Goal: Information Seeking & Learning: Learn about a topic

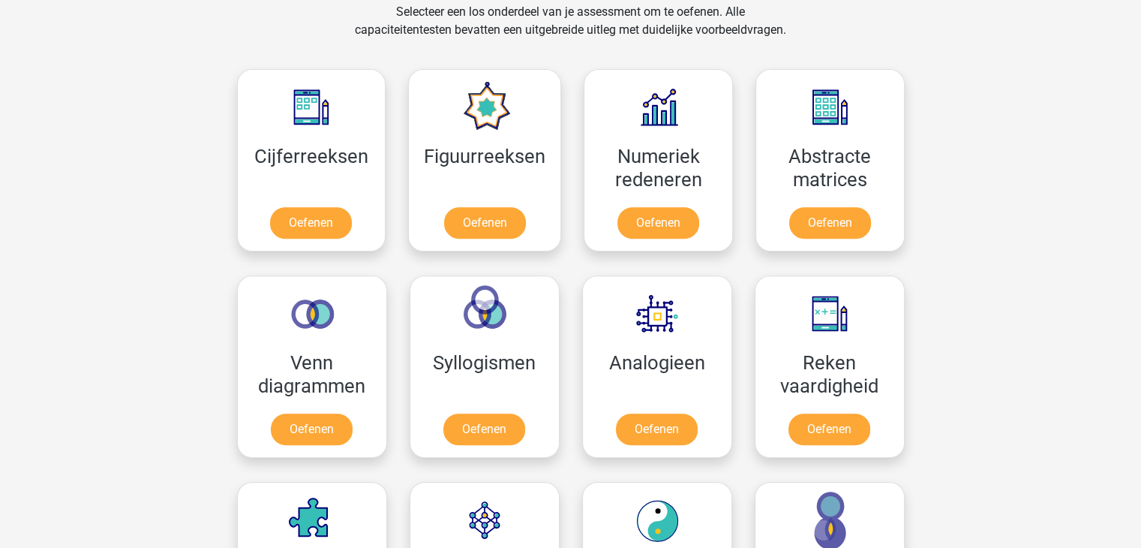
scroll to position [635, 0]
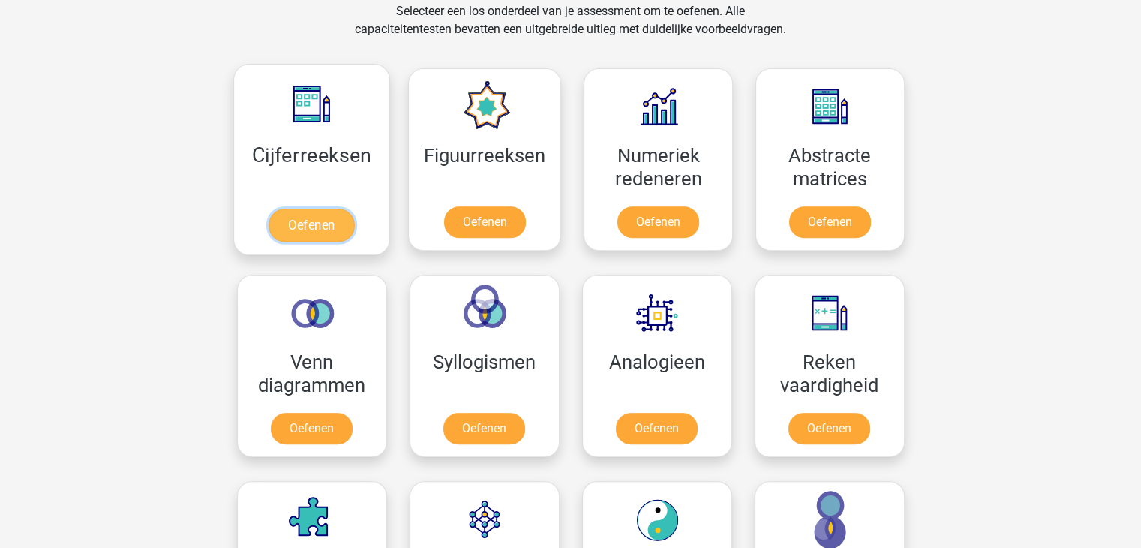
click at [324, 209] on link "Oefenen" at bounding box center [312, 225] width 86 height 33
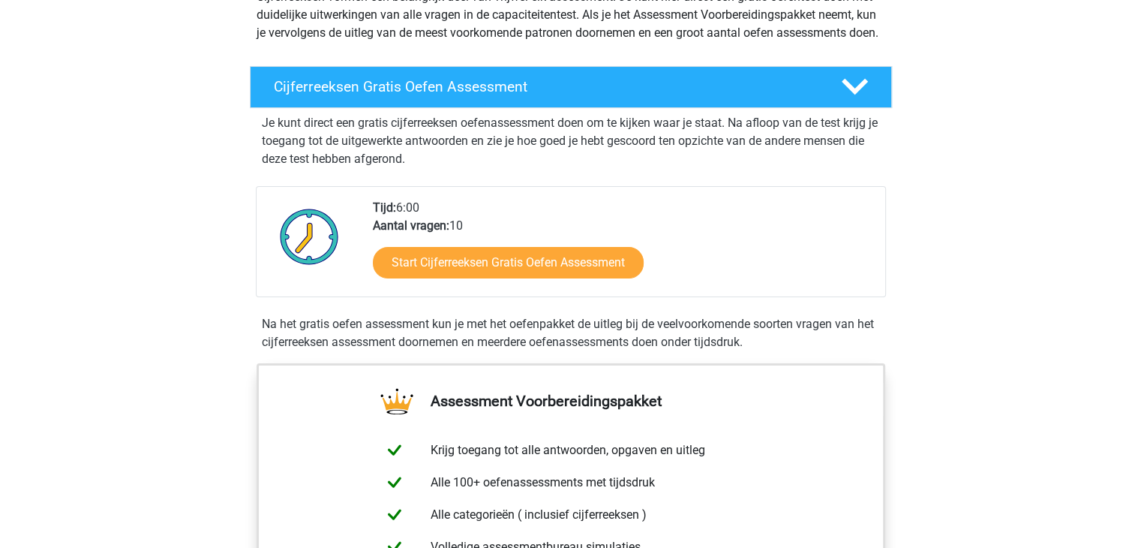
scroll to position [206, 0]
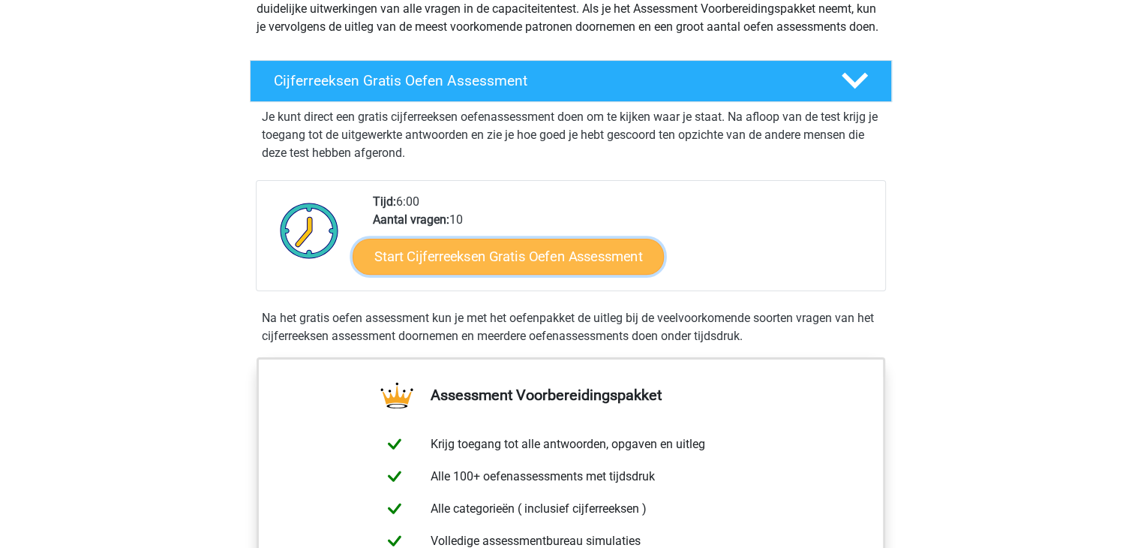
click at [419, 274] on link "Start Cijferreeksen Gratis Oefen Assessment" at bounding box center [508, 256] width 311 height 36
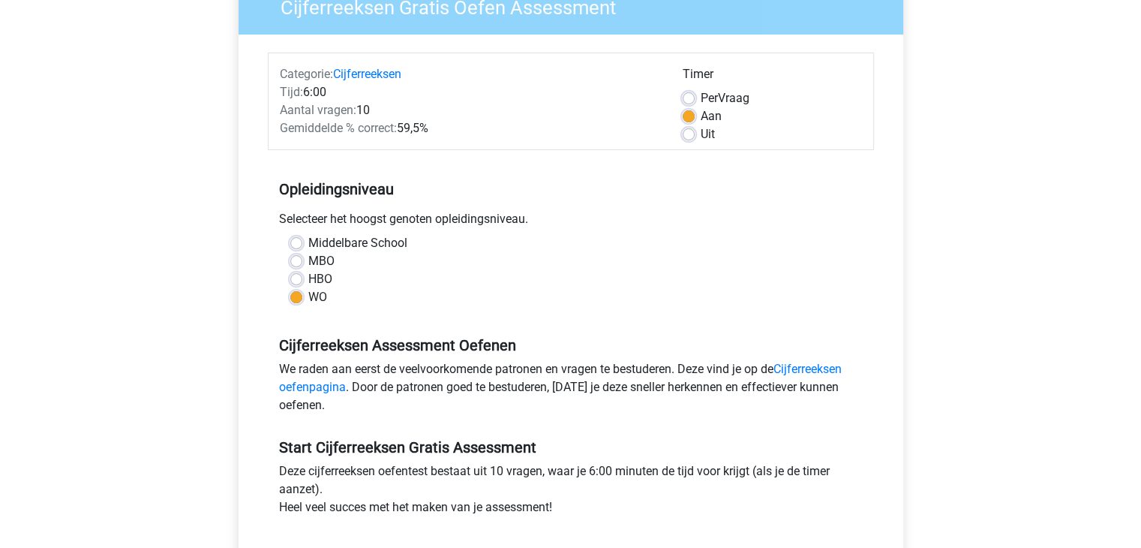
scroll to position [152, 0]
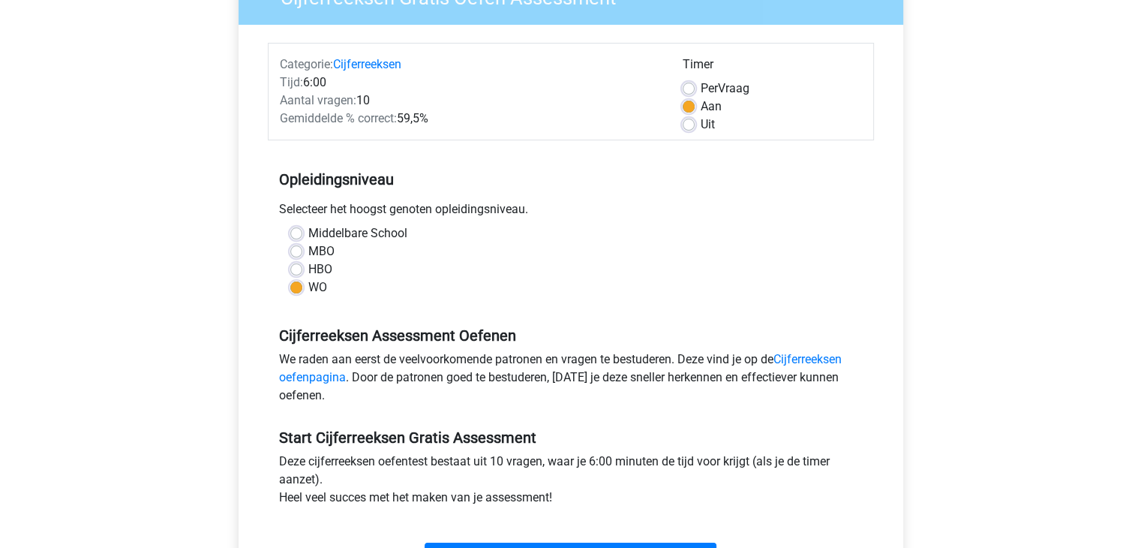
click at [701, 91] on label "Per Vraag" at bounding box center [725, 89] width 49 height 18
click at [691, 91] on input "Per Vraag" at bounding box center [689, 87] width 12 height 15
radio input "true"
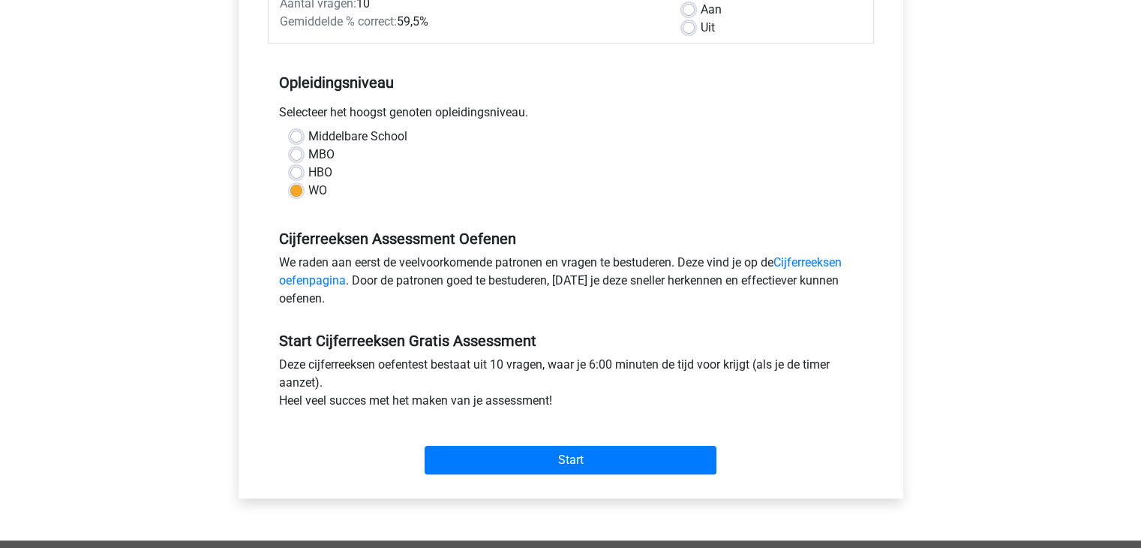
scroll to position [294, 0]
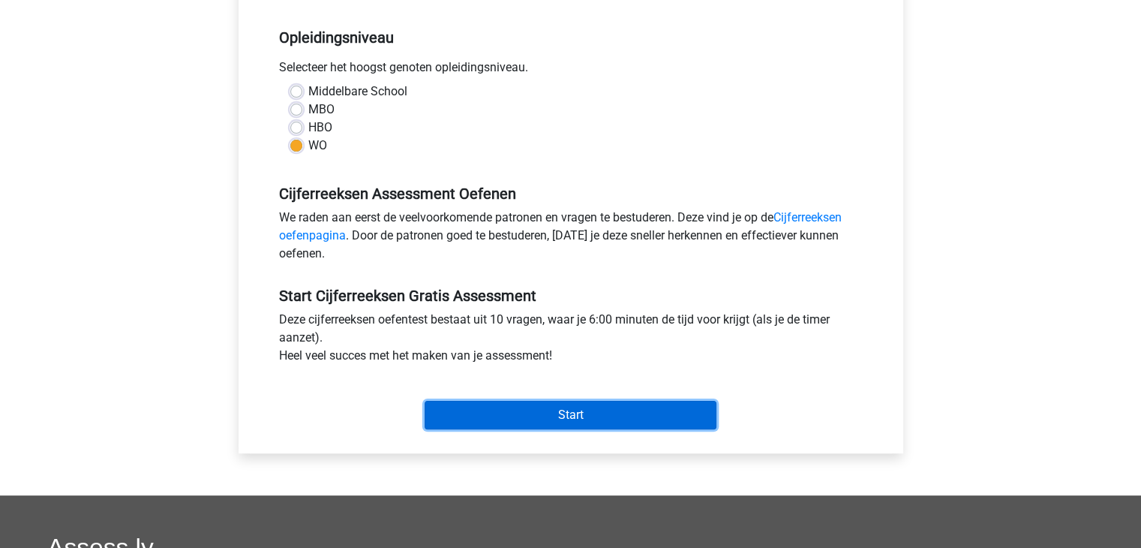
click at [577, 411] on input "Start" at bounding box center [571, 415] width 292 height 29
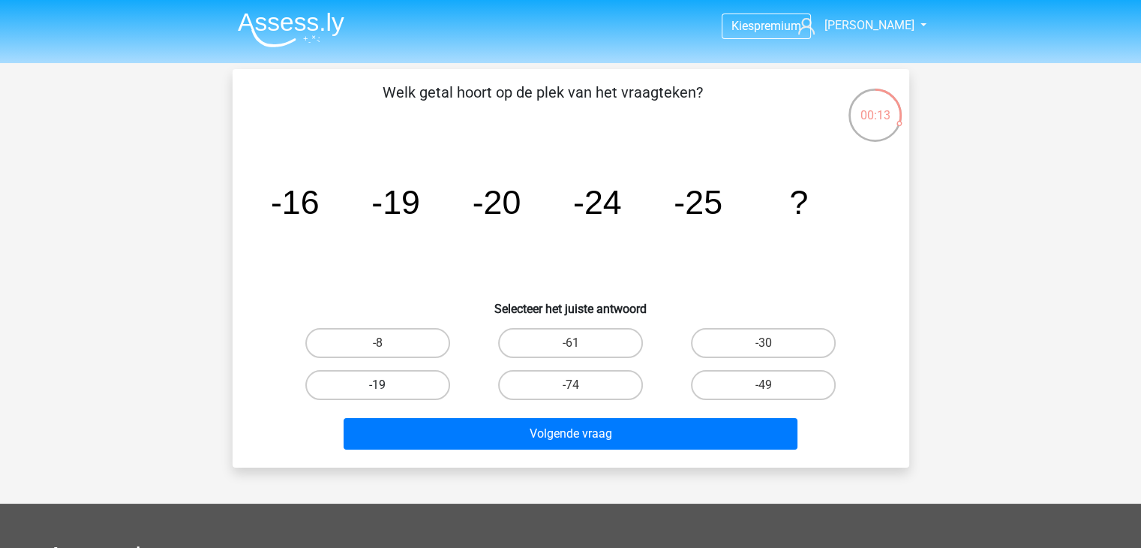
click at [395, 380] on label "-19" at bounding box center [377, 385] width 145 height 30
click at [387, 385] on input "-19" at bounding box center [382, 390] width 10 height 10
radio input "true"
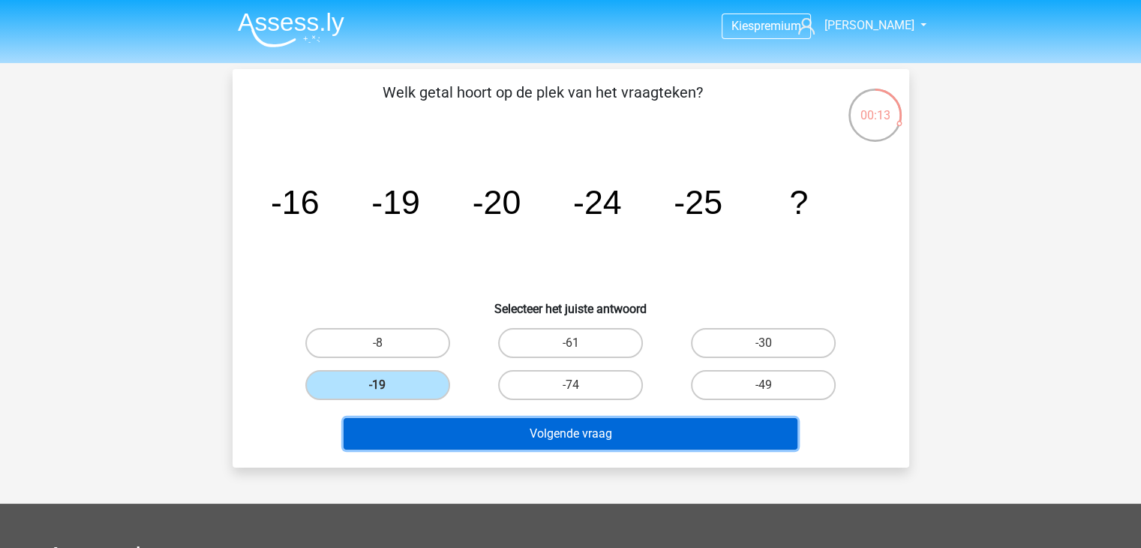
click at [449, 433] on button "Volgende vraag" at bounding box center [571, 434] width 454 height 32
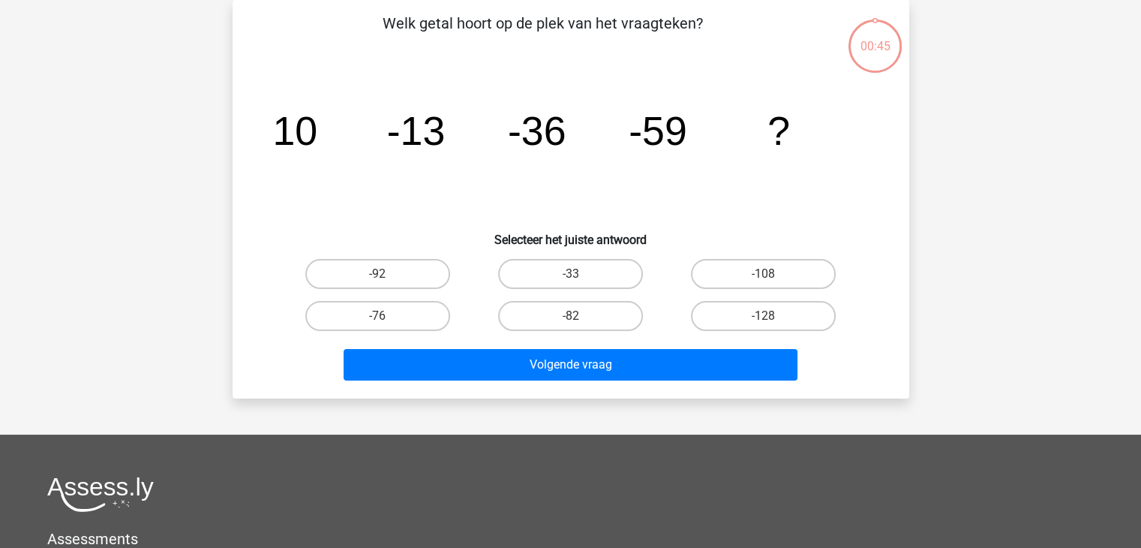
scroll to position [21, 0]
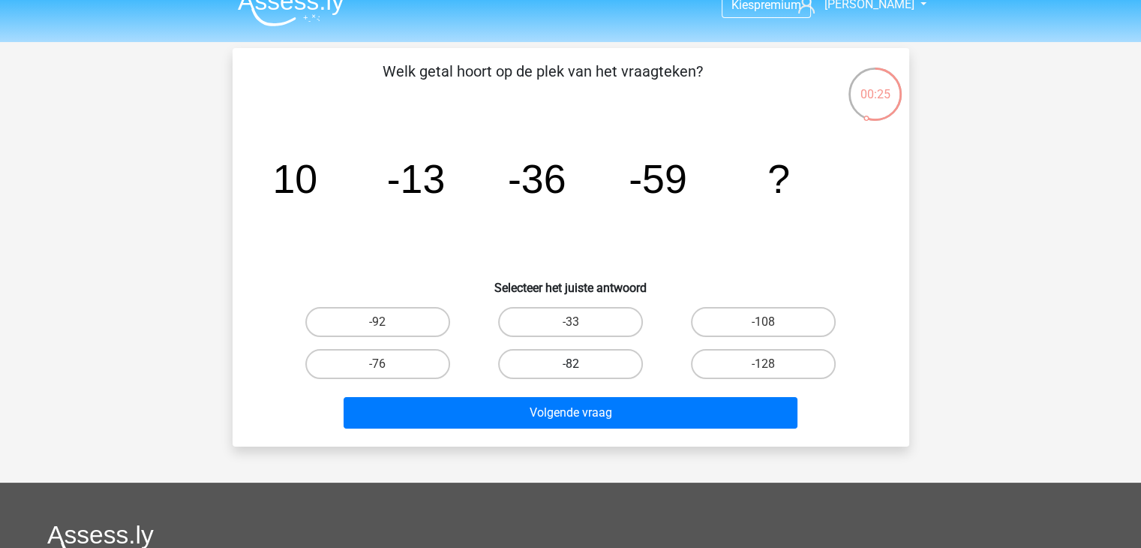
click at [528, 361] on label "-82" at bounding box center [570, 364] width 145 height 30
click at [570, 364] on input "-82" at bounding box center [575, 369] width 10 height 10
radio input "true"
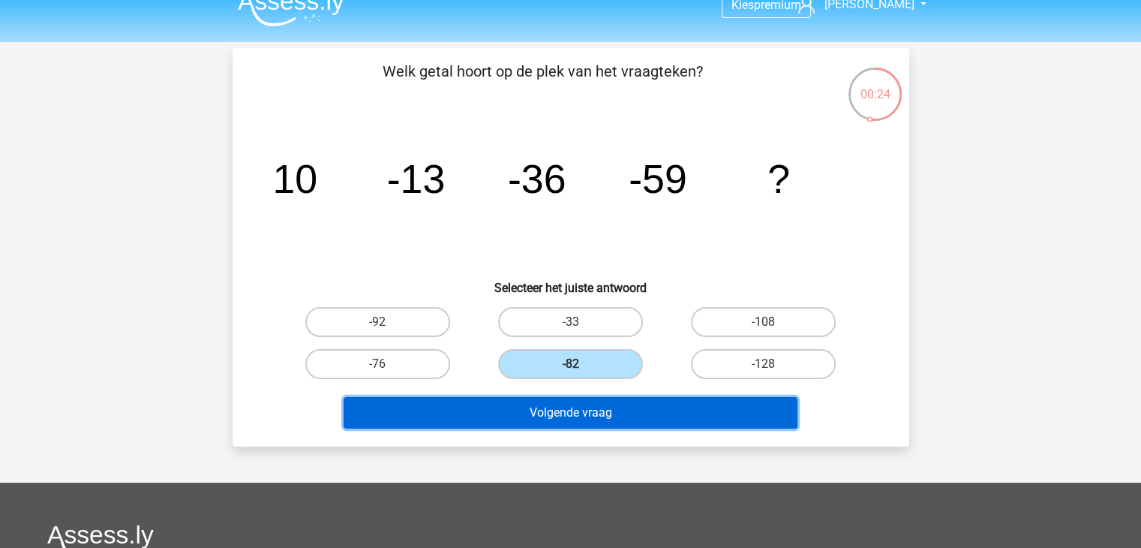
click at [543, 421] on button "Volgende vraag" at bounding box center [571, 413] width 454 height 32
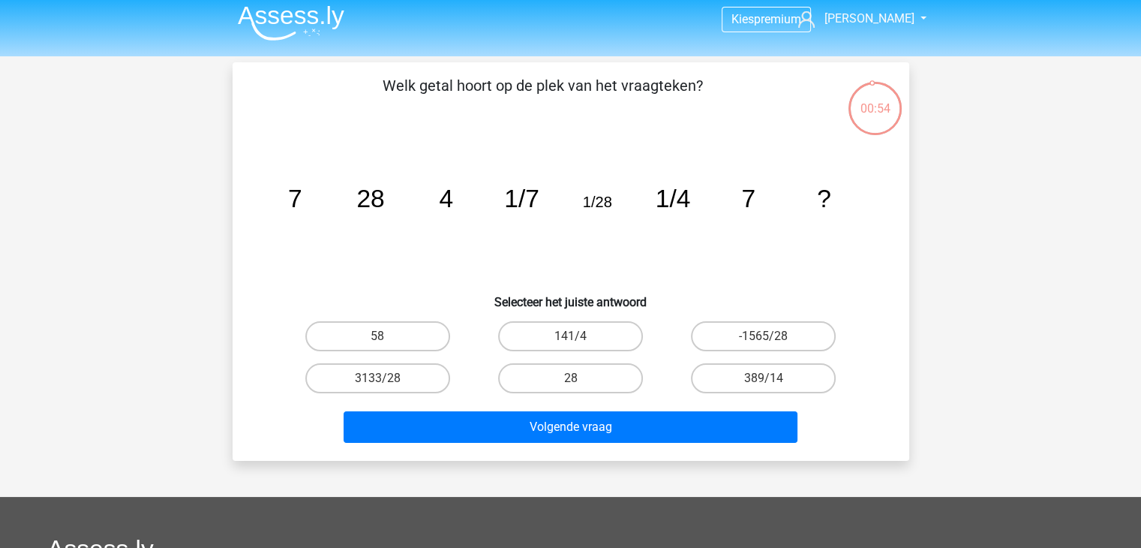
scroll to position [6, 0]
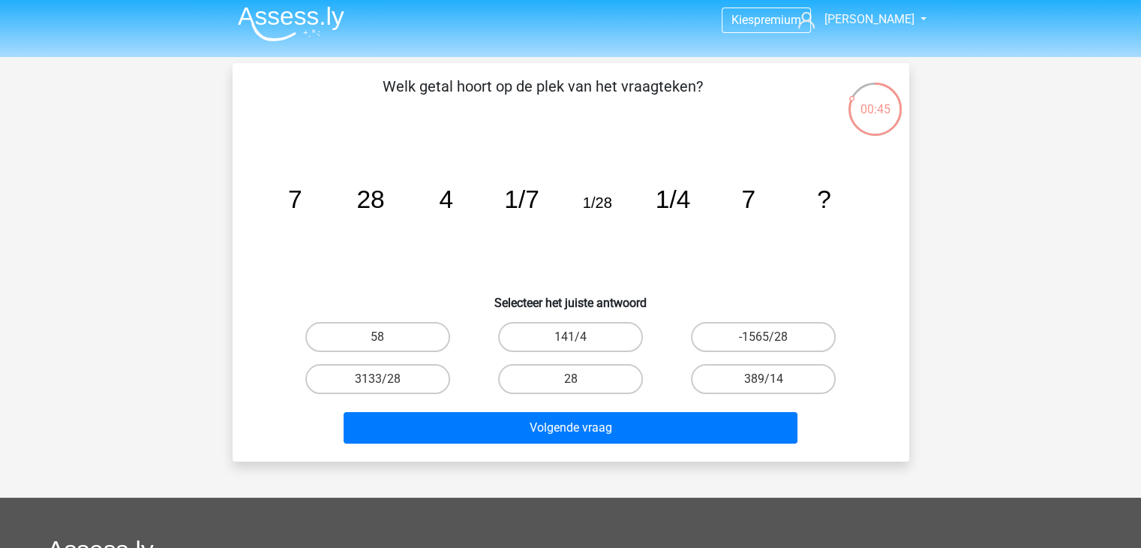
click at [570, 388] on input "28" at bounding box center [575, 384] width 10 height 10
radio input "true"
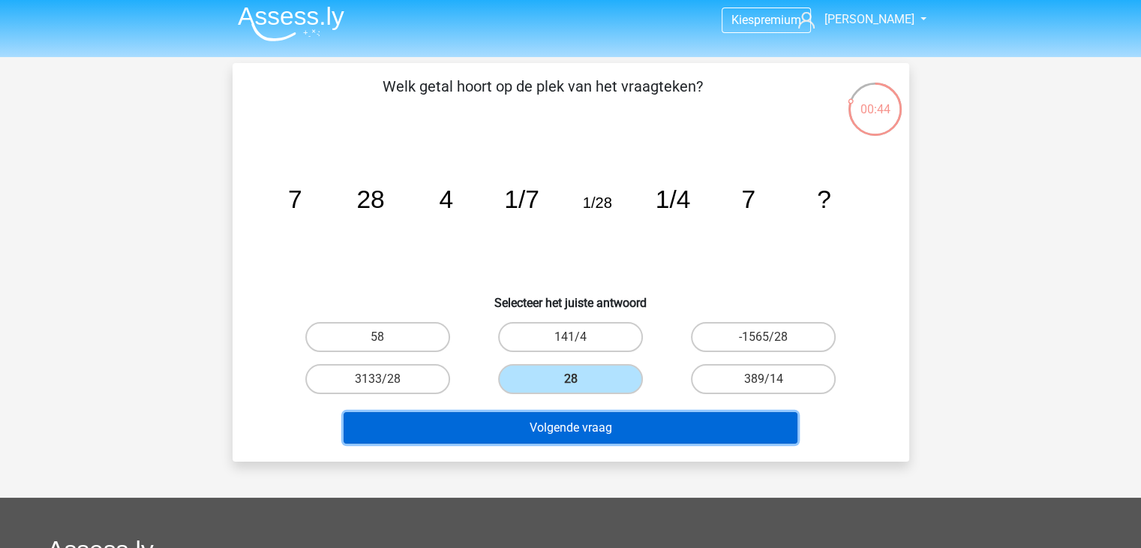
click at [540, 433] on button "Volgende vraag" at bounding box center [571, 428] width 454 height 32
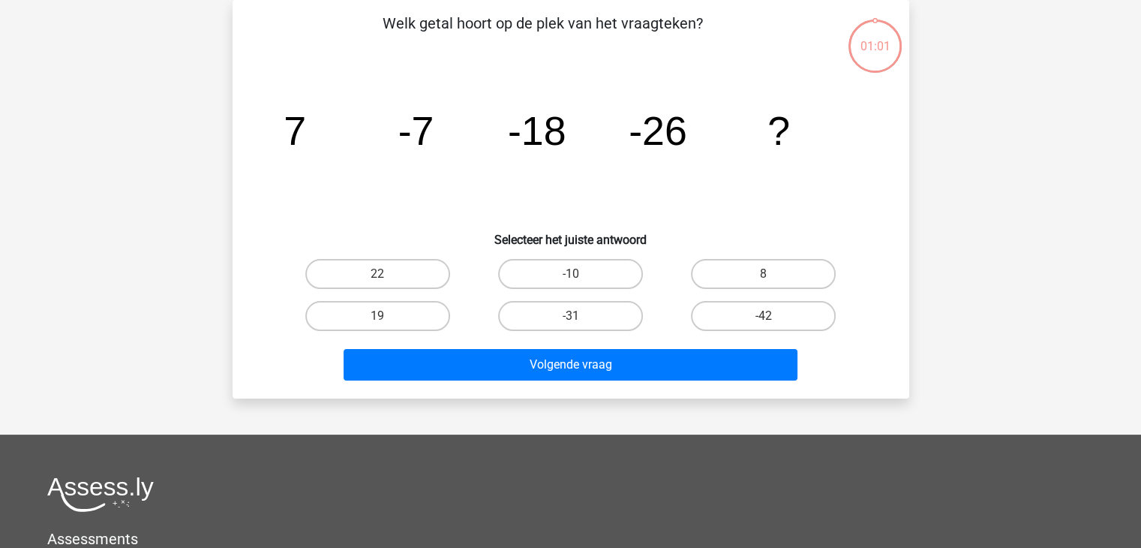
scroll to position [0, 0]
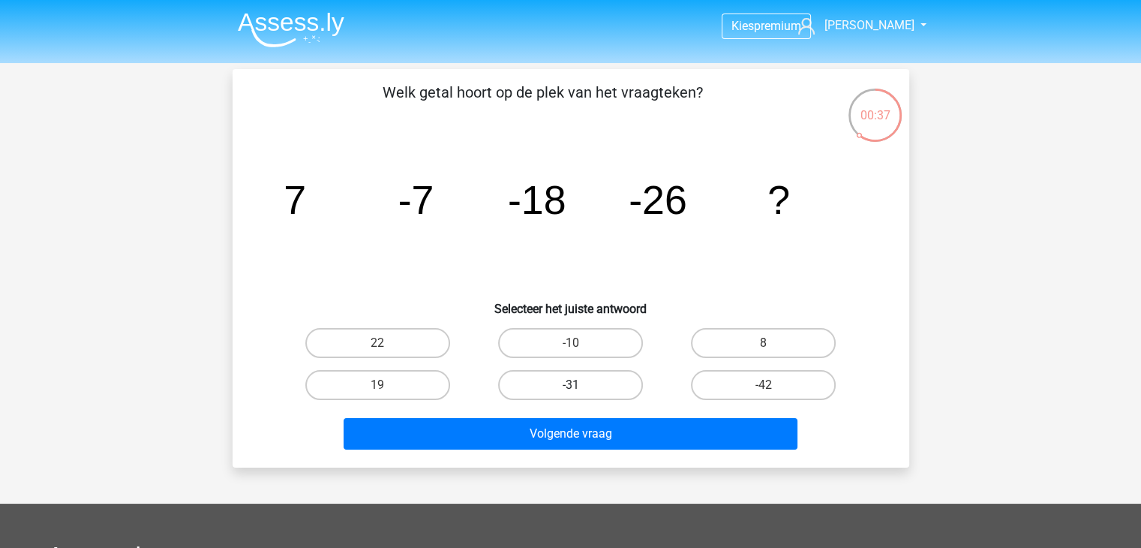
click at [540, 379] on label "-31" at bounding box center [570, 385] width 145 height 30
click at [570, 385] on input "-31" at bounding box center [575, 390] width 10 height 10
radio input "true"
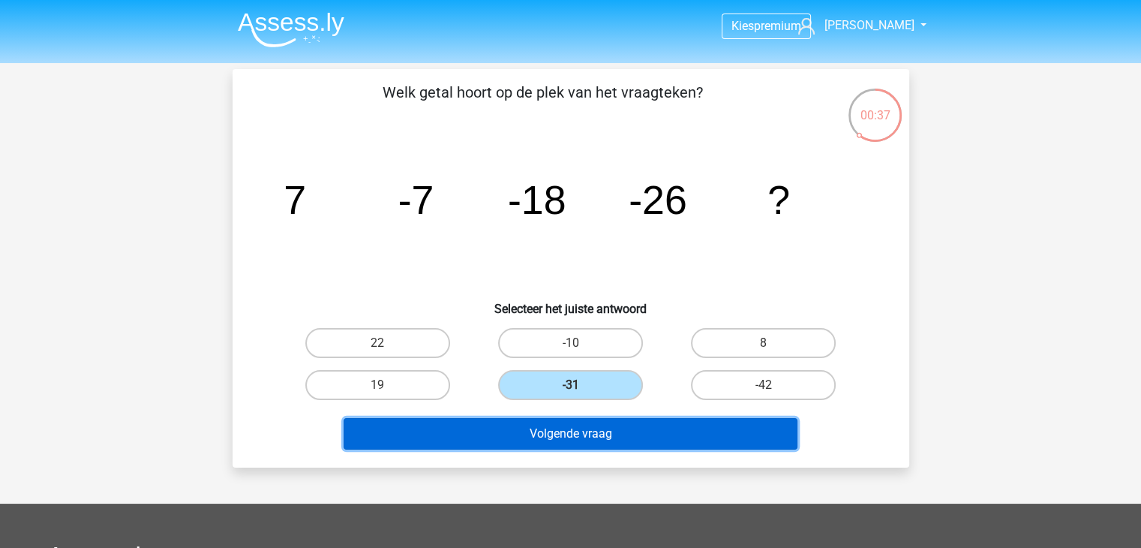
click at [546, 424] on button "Volgende vraag" at bounding box center [571, 434] width 454 height 32
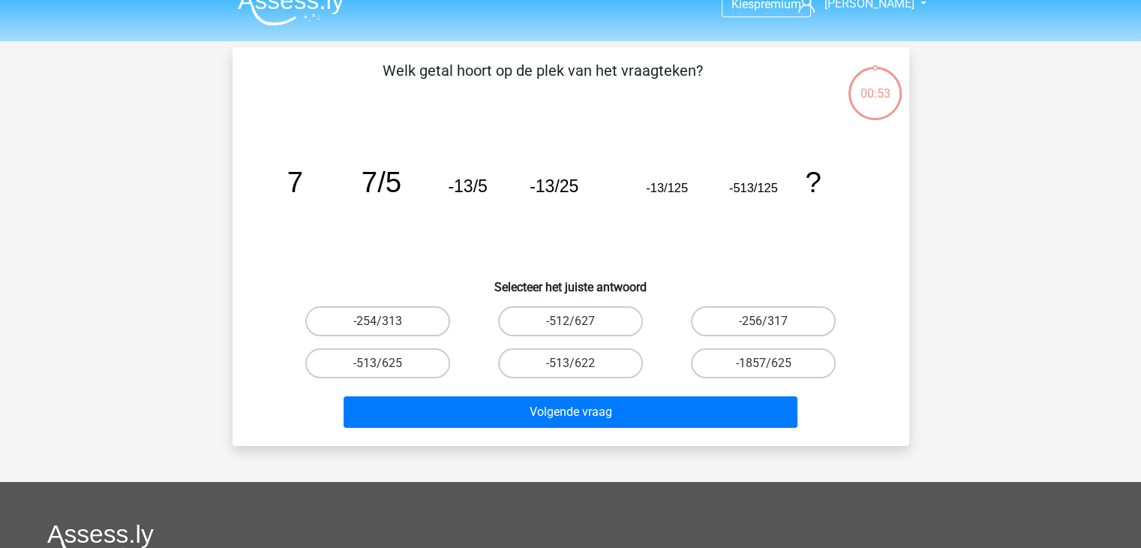
scroll to position [17, 0]
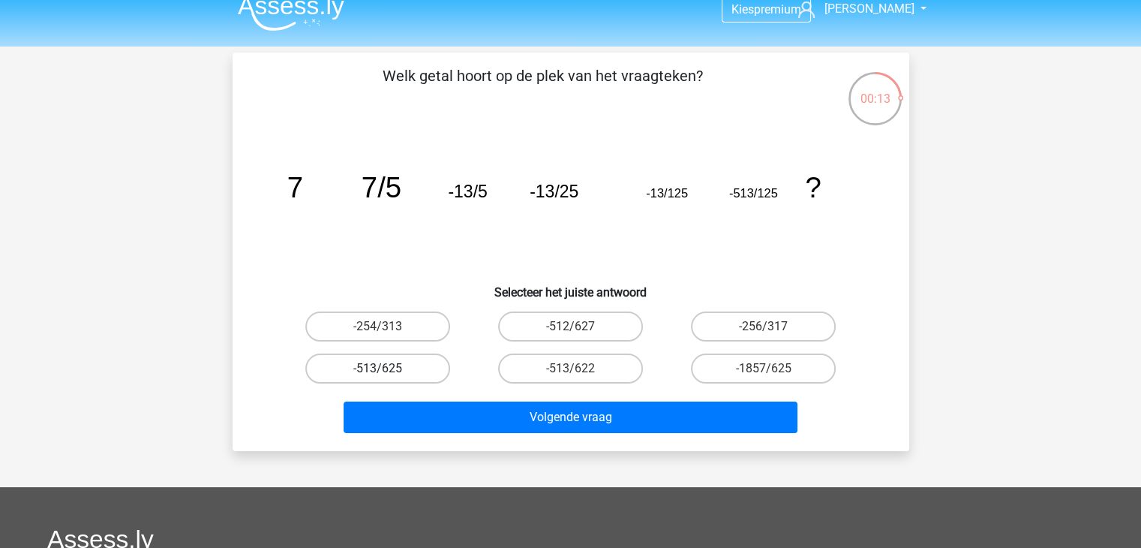
click at [421, 371] on label "-513/625" at bounding box center [377, 368] width 145 height 30
click at [387, 371] on input "-513/625" at bounding box center [382, 373] width 10 height 10
radio input "true"
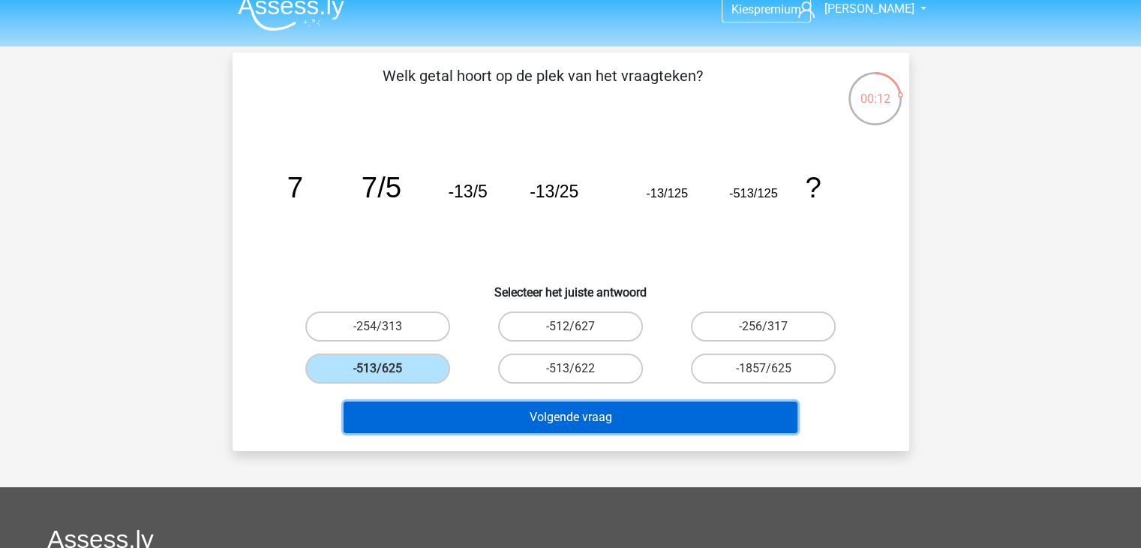
click at [473, 418] on button "Volgende vraag" at bounding box center [571, 417] width 454 height 32
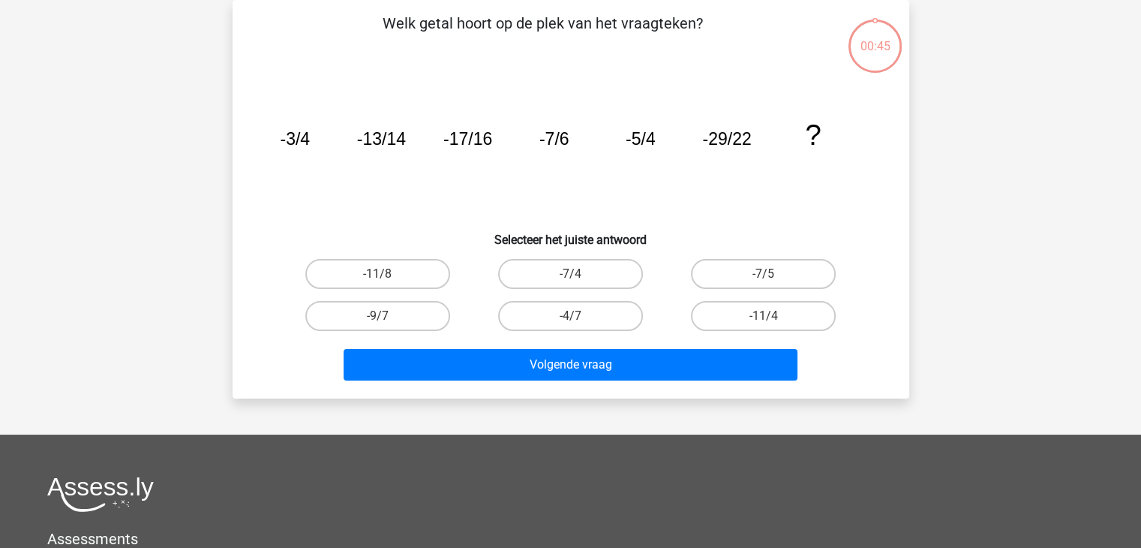
scroll to position [0, 0]
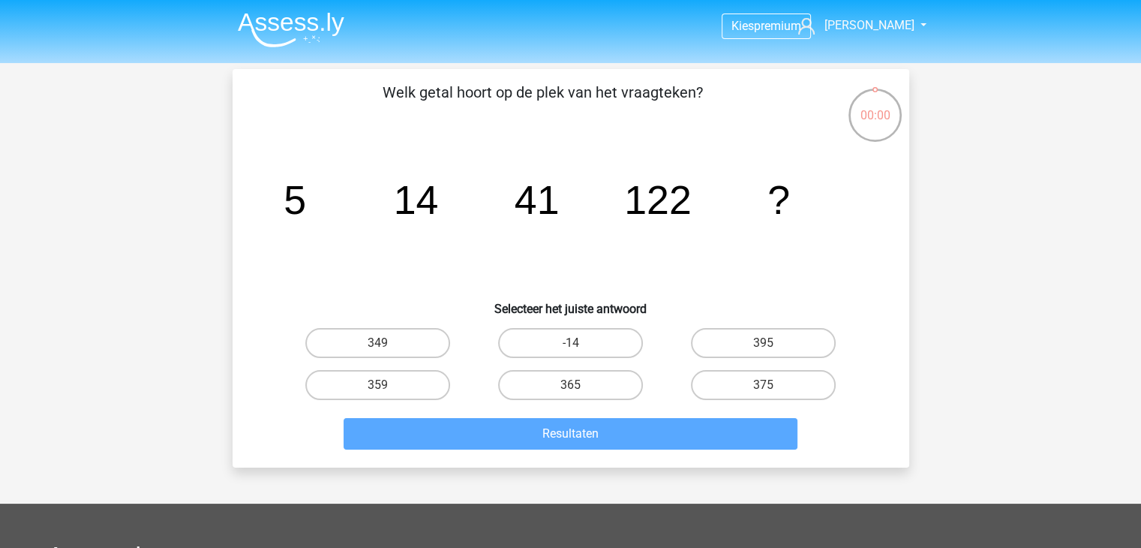
click at [492, 398] on div "365" at bounding box center [570, 385] width 193 height 42
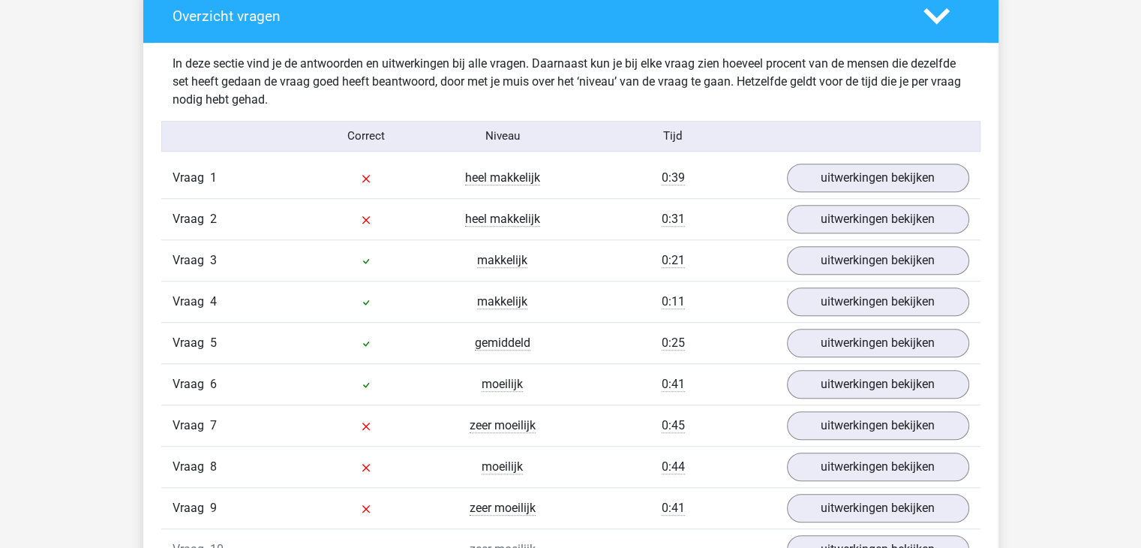
scroll to position [1146, 0]
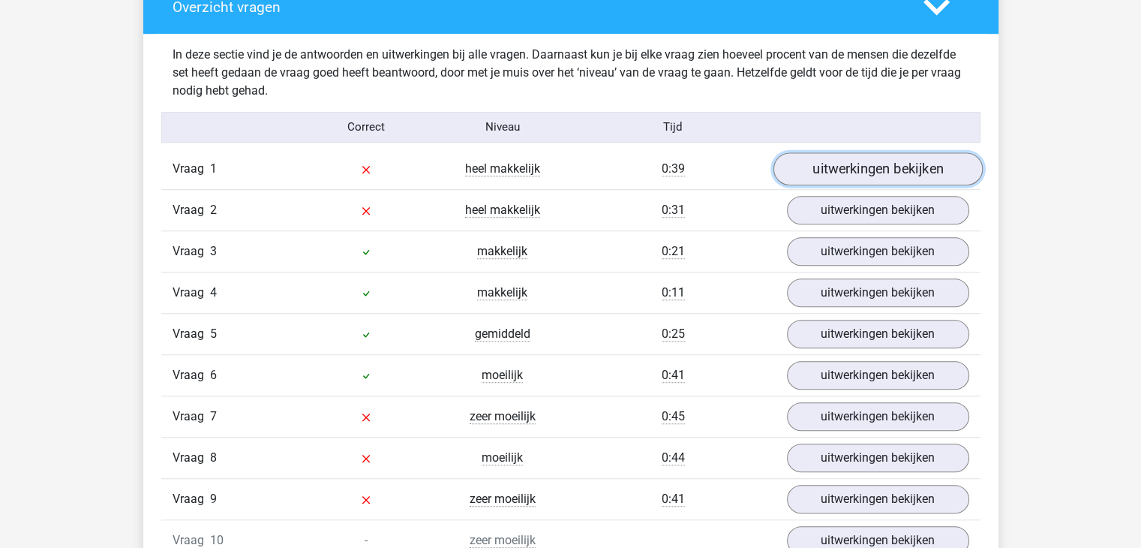
click at [793, 166] on link "uitwerkingen bekijken" at bounding box center [877, 168] width 209 height 33
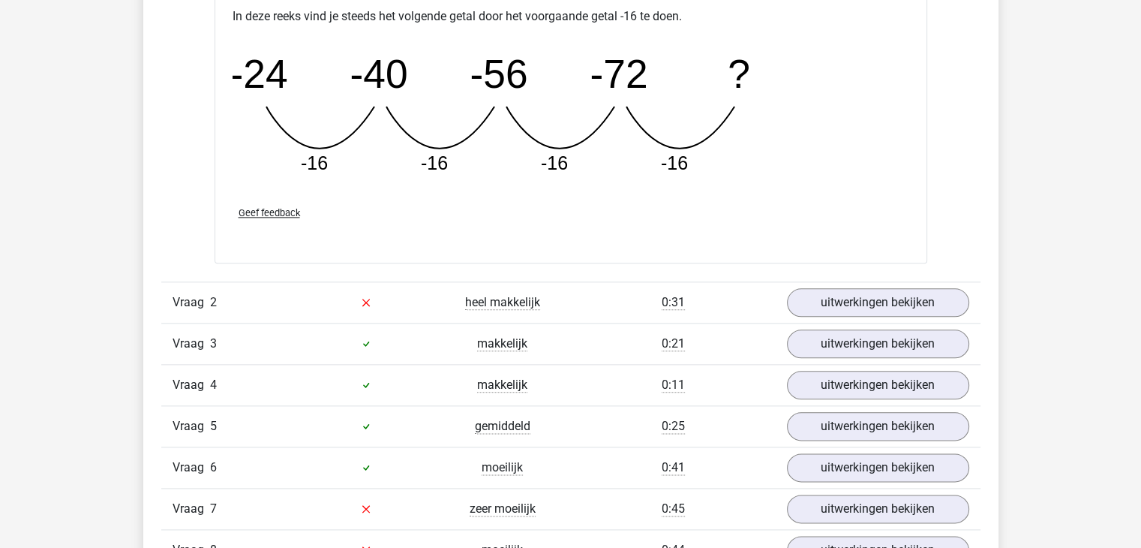
scroll to position [1740, 0]
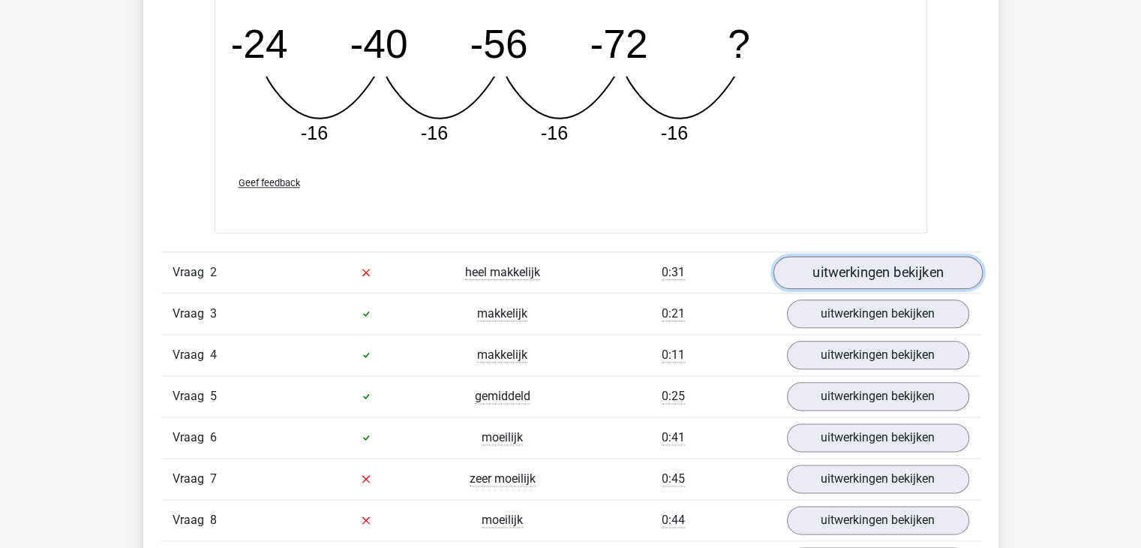
click at [819, 280] on link "uitwerkingen bekijken" at bounding box center [877, 272] width 209 height 33
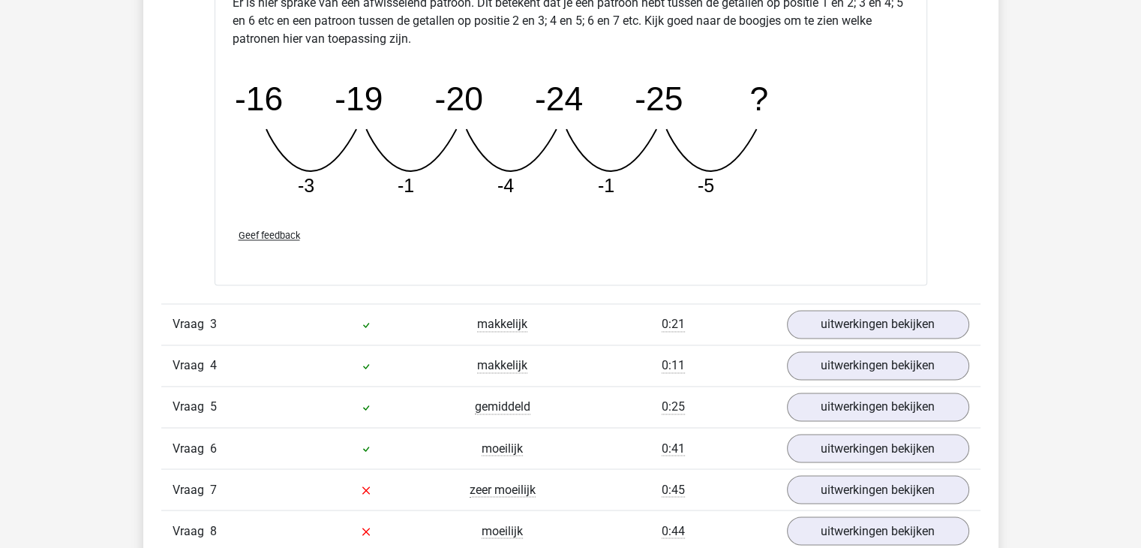
scroll to position [2431, 0]
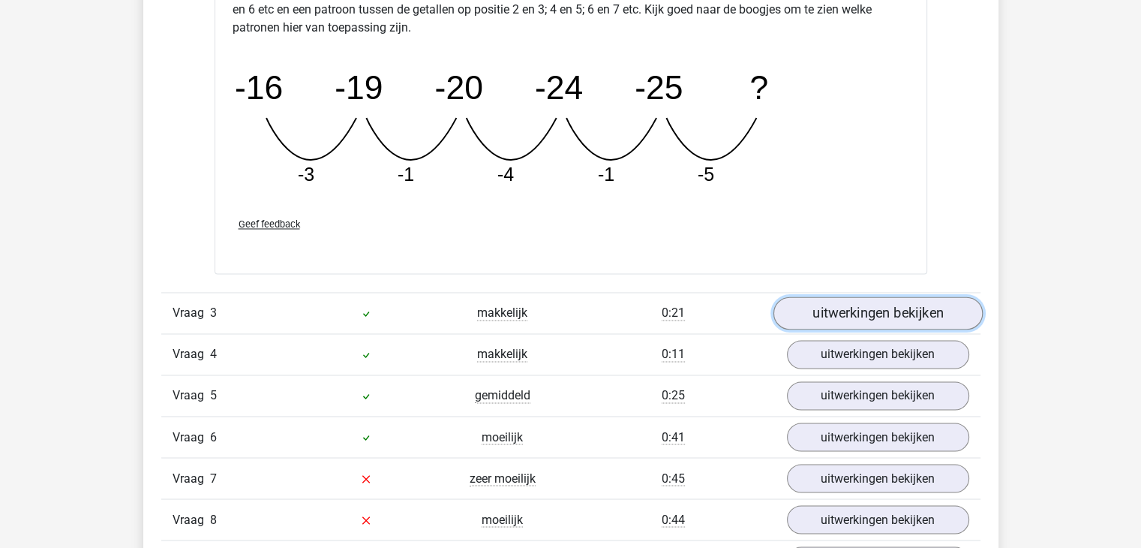
click at [828, 301] on link "uitwerkingen bekijken" at bounding box center [877, 313] width 209 height 33
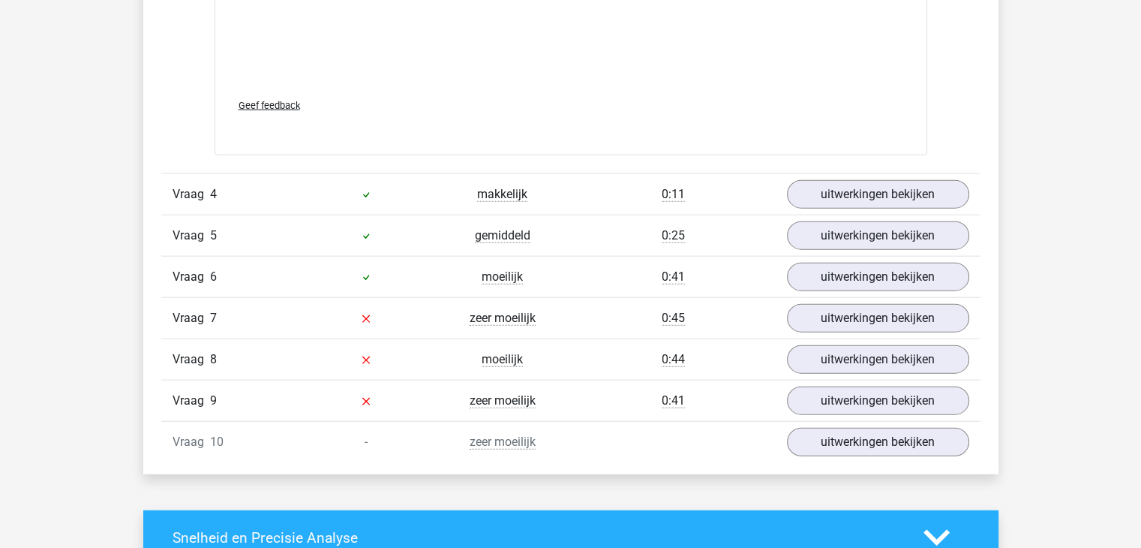
scroll to position [3517, 0]
click at [836, 180] on link "uitwerkingen bekijken" at bounding box center [877, 193] width 209 height 33
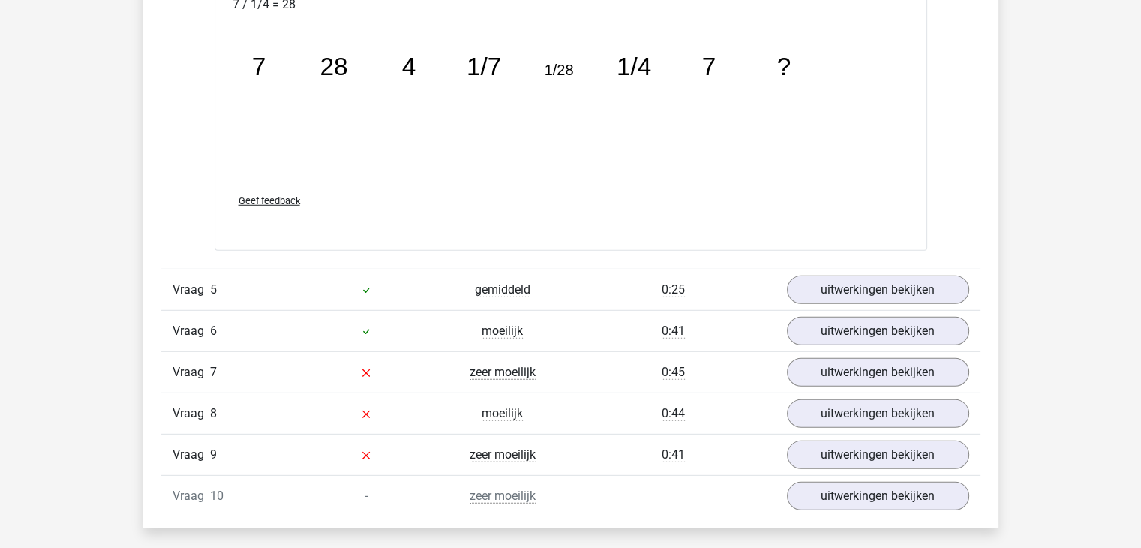
scroll to position [4297, 0]
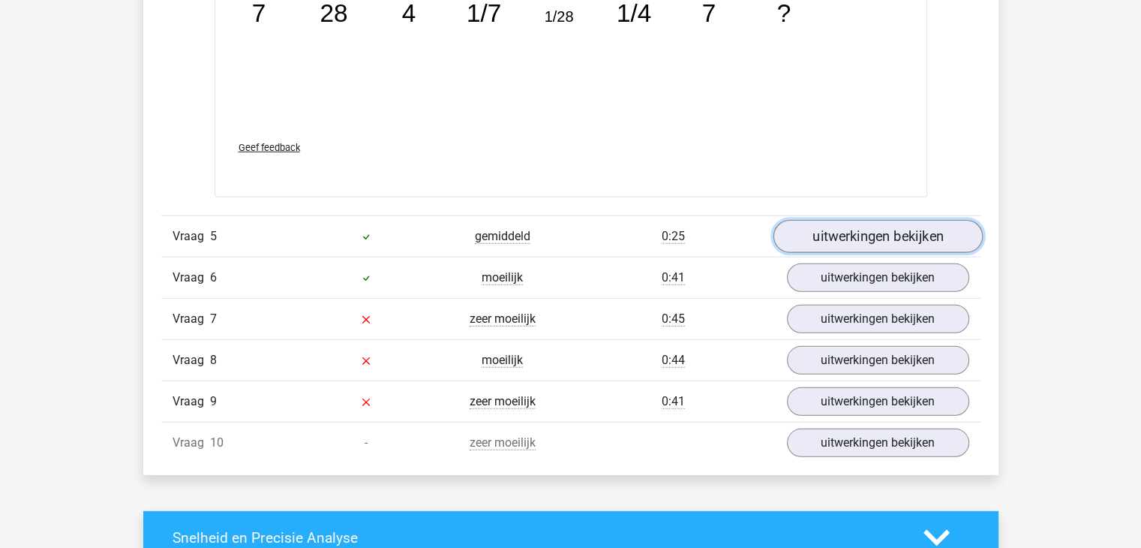
click at [920, 230] on link "uitwerkingen bekijken" at bounding box center [877, 236] width 209 height 33
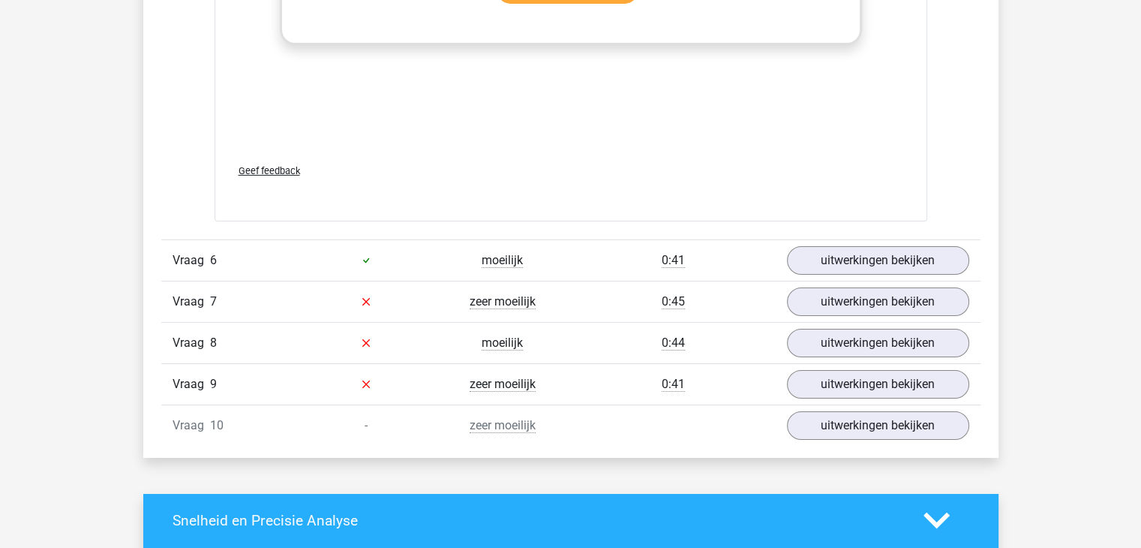
scroll to position [5247, 0]
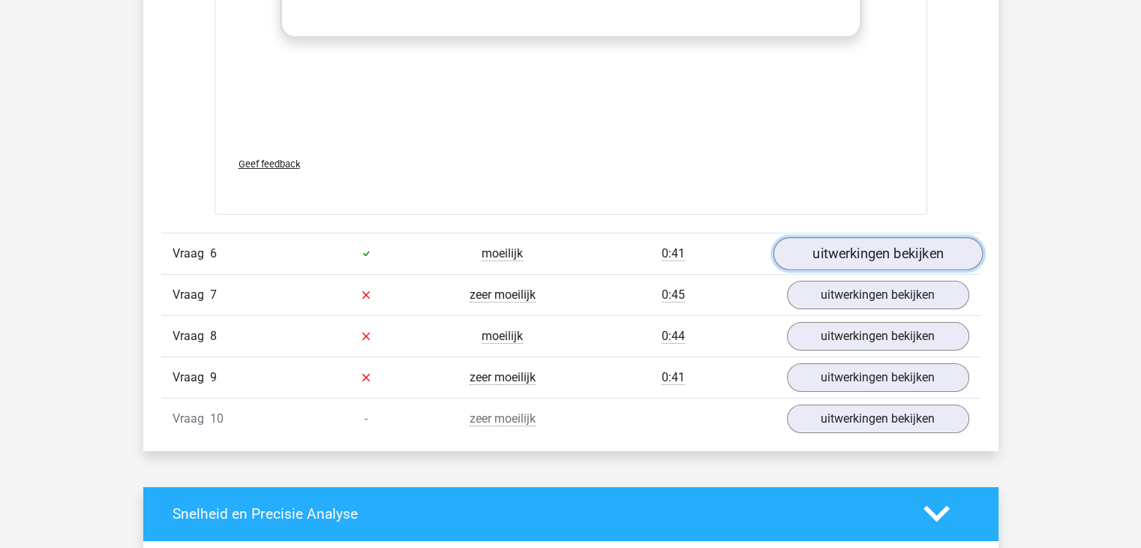
click at [887, 243] on link "uitwerkingen bekijken" at bounding box center [877, 253] width 209 height 33
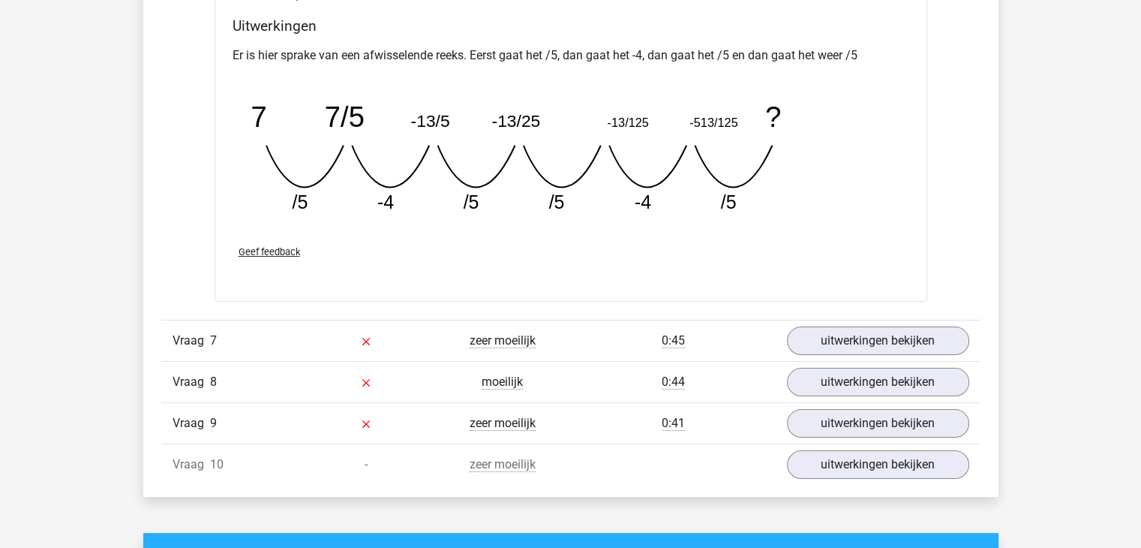
scroll to position [5857, 0]
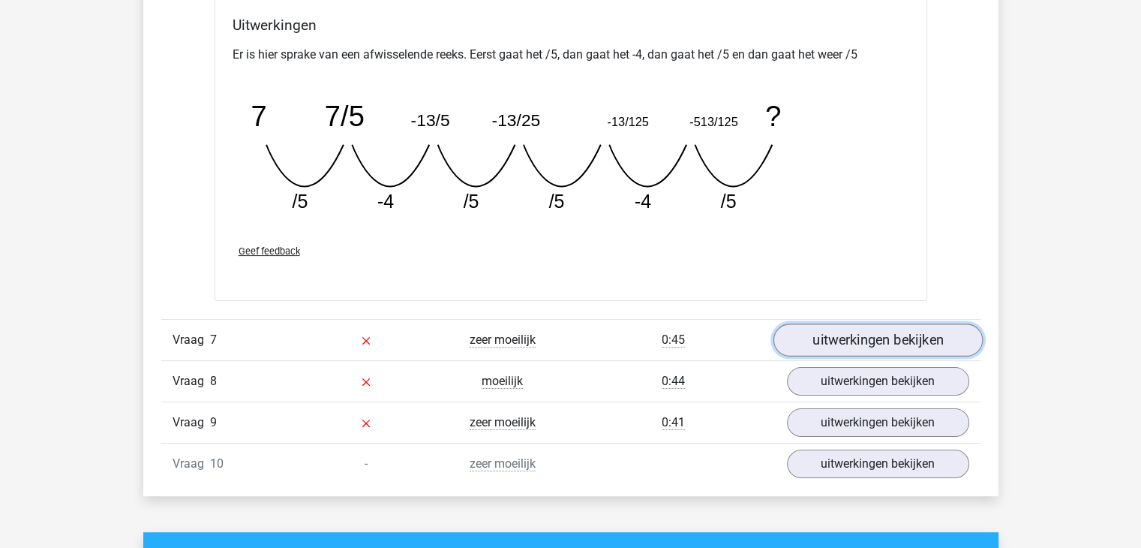
click at [843, 323] on link "uitwerkingen bekijken" at bounding box center [877, 339] width 209 height 33
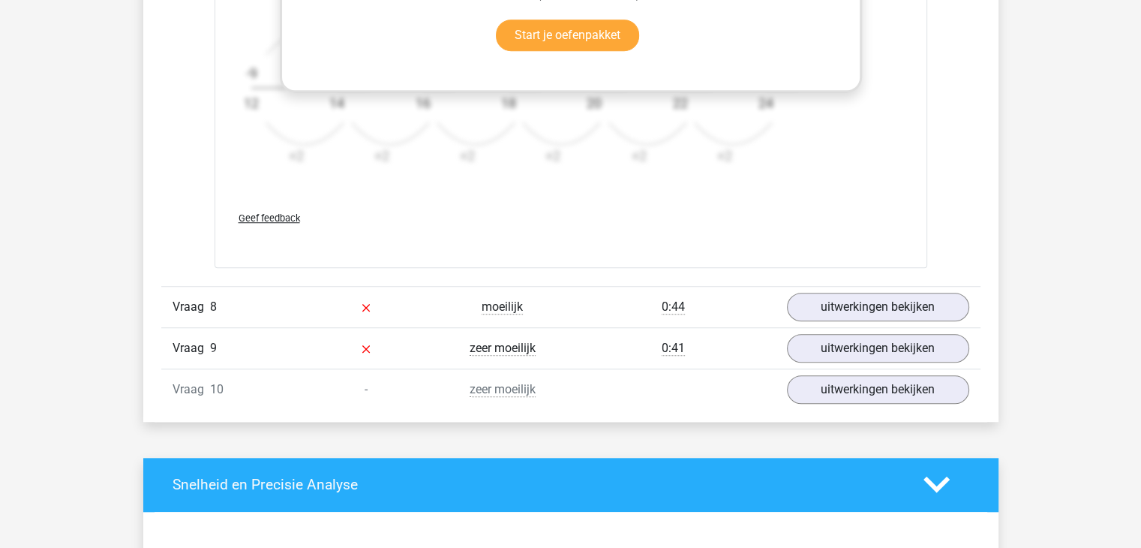
scroll to position [6937, 0]
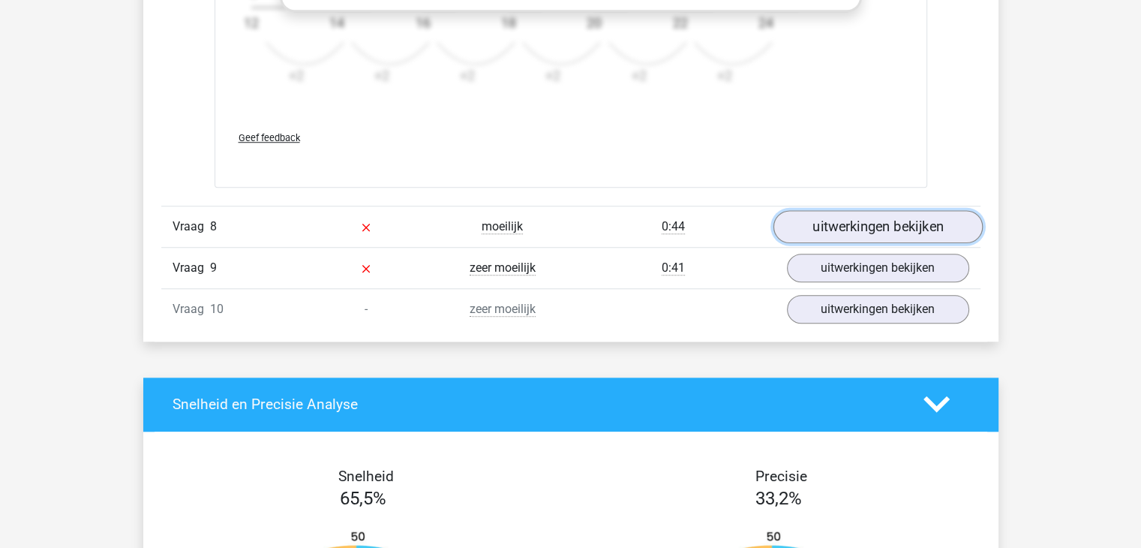
click at [954, 212] on link "uitwerkingen bekijken" at bounding box center [877, 226] width 209 height 33
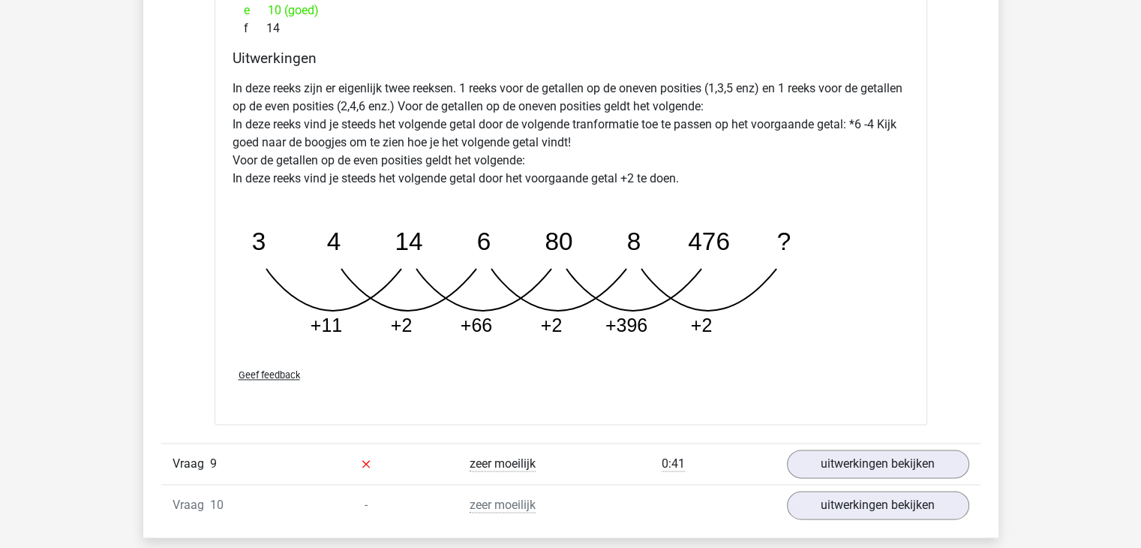
scroll to position [7492, 0]
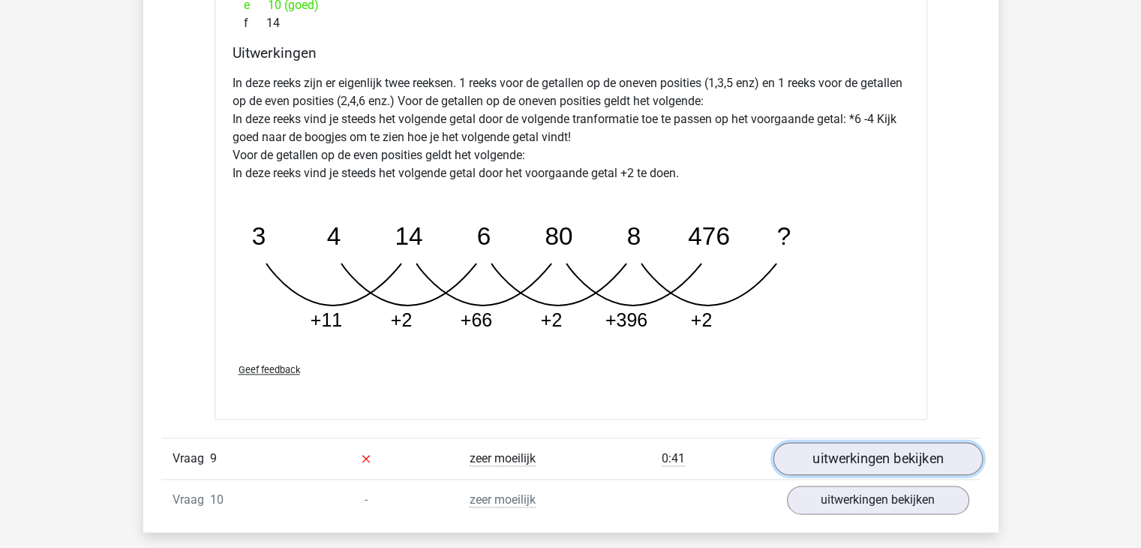
click at [818, 442] on link "uitwerkingen bekijken" at bounding box center [877, 458] width 209 height 33
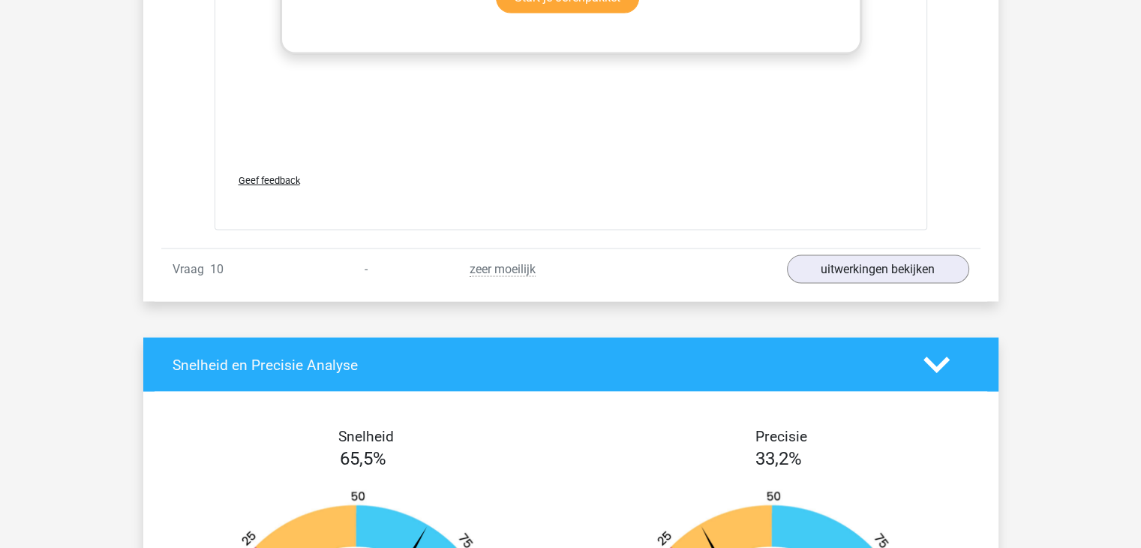
scroll to position [8647, 0]
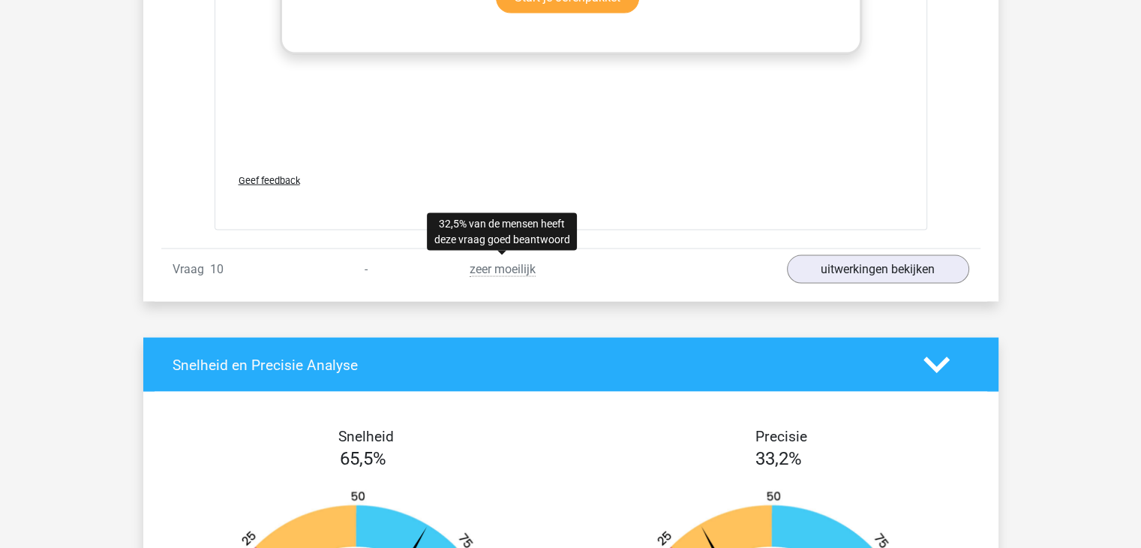
click at [489, 262] on span "zeer moeilijk" at bounding box center [503, 269] width 66 height 15
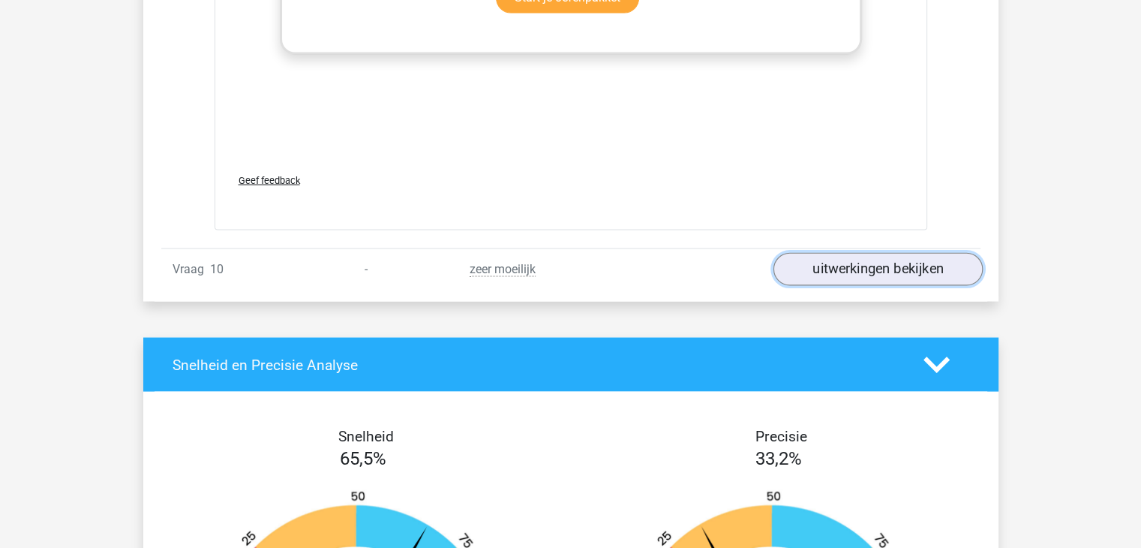
click at [908, 264] on link "uitwerkingen bekijken" at bounding box center [877, 270] width 209 height 33
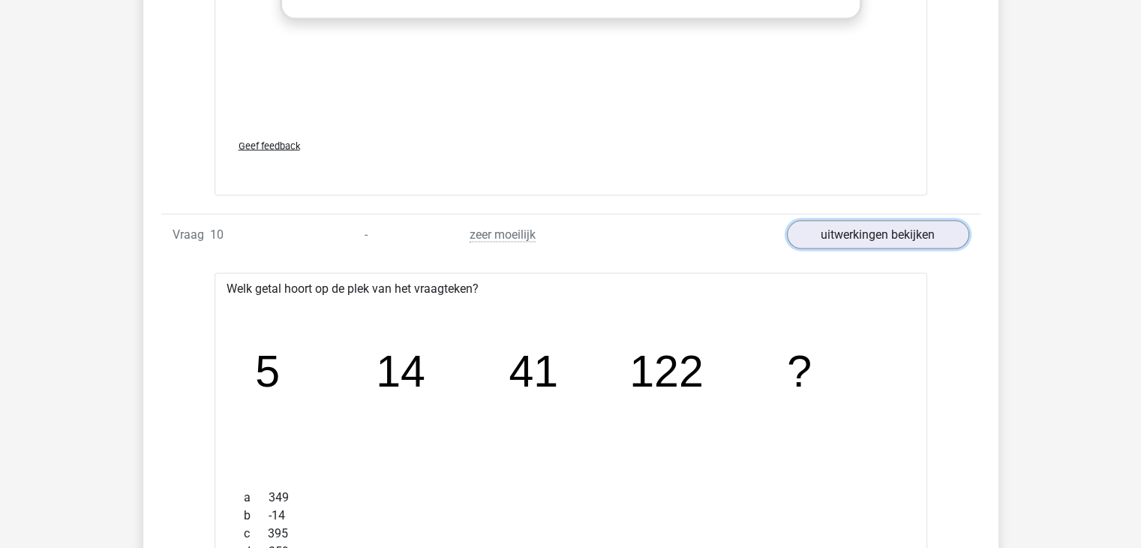
scroll to position [8680, 0]
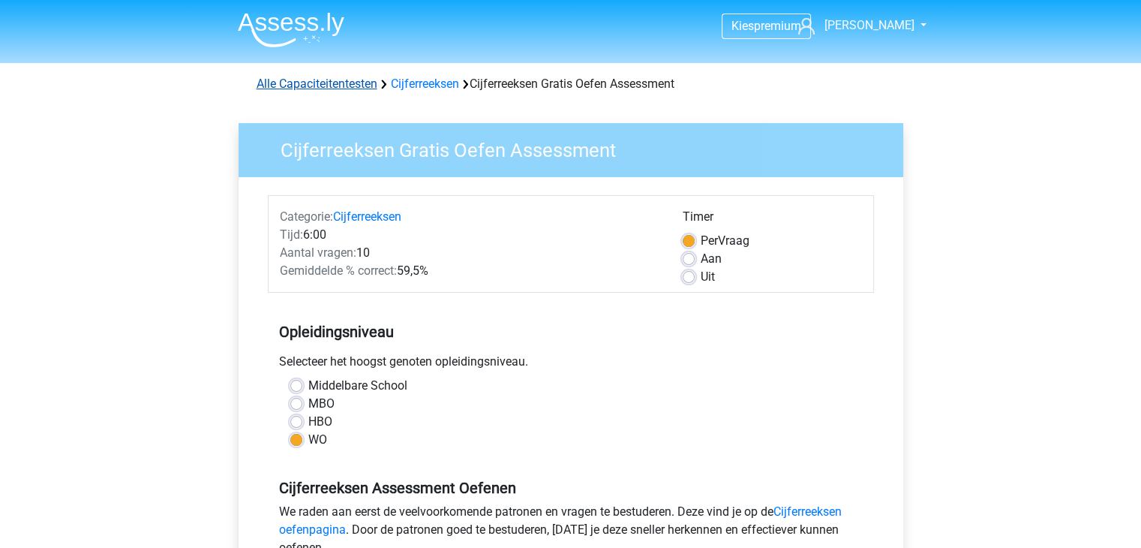
click at [354, 88] on link "Alle Capaciteitentesten" at bounding box center [317, 84] width 121 height 14
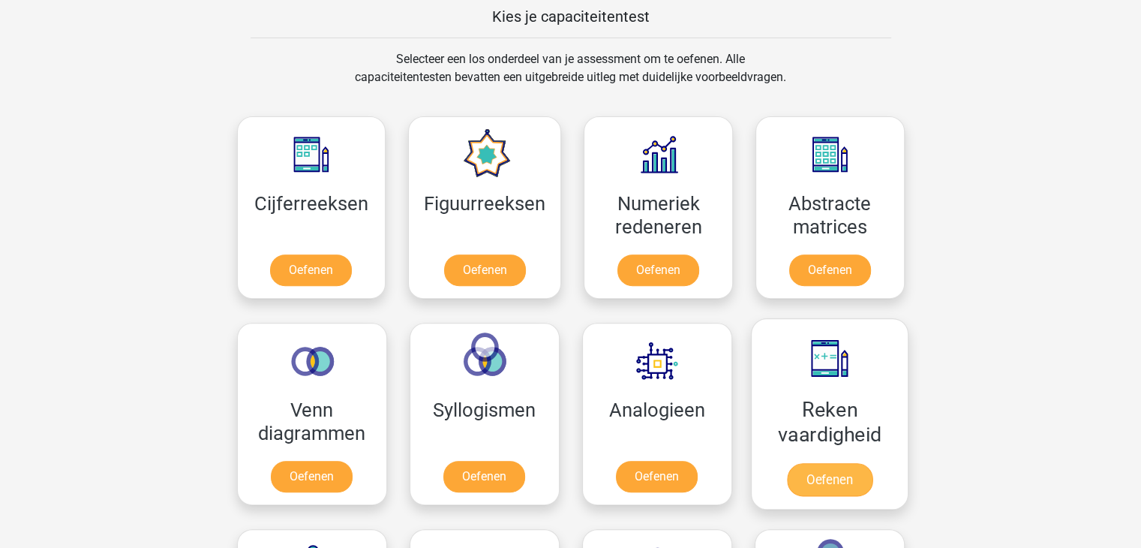
scroll to position [576, 0]
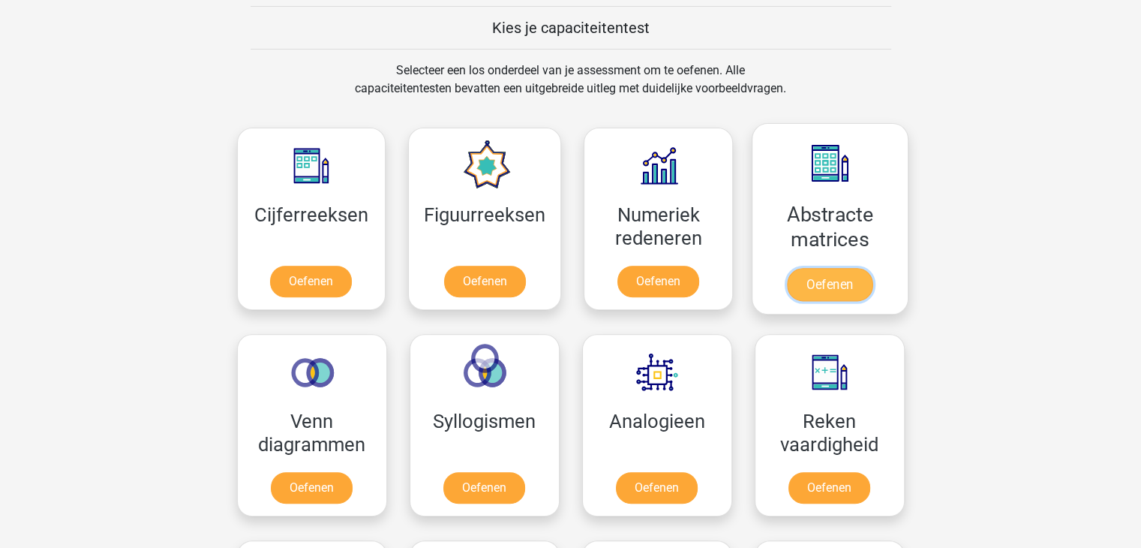
click at [833, 268] on link "Oefenen" at bounding box center [830, 284] width 86 height 33
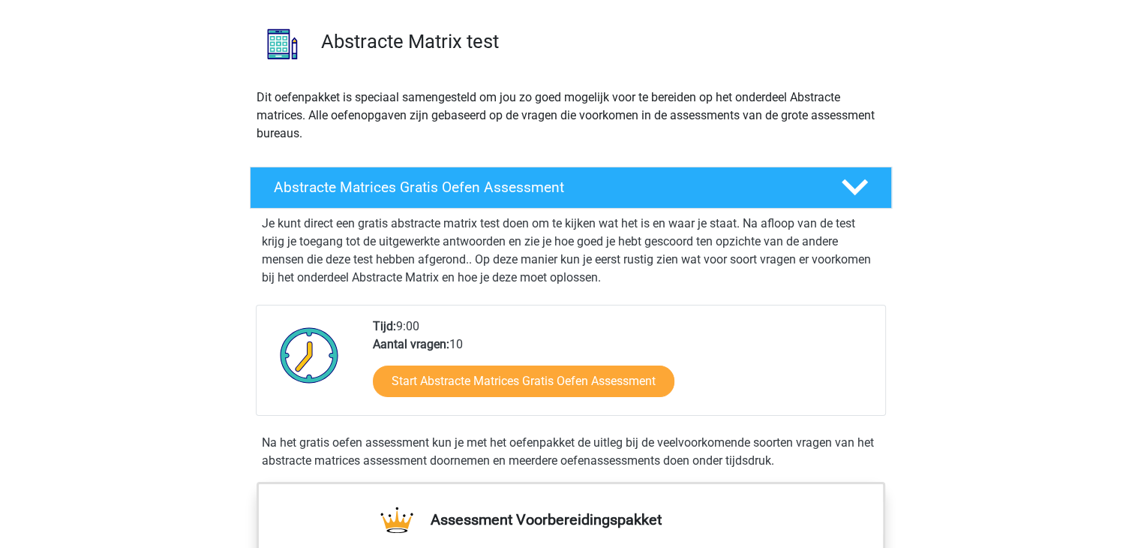
scroll to position [93, 0]
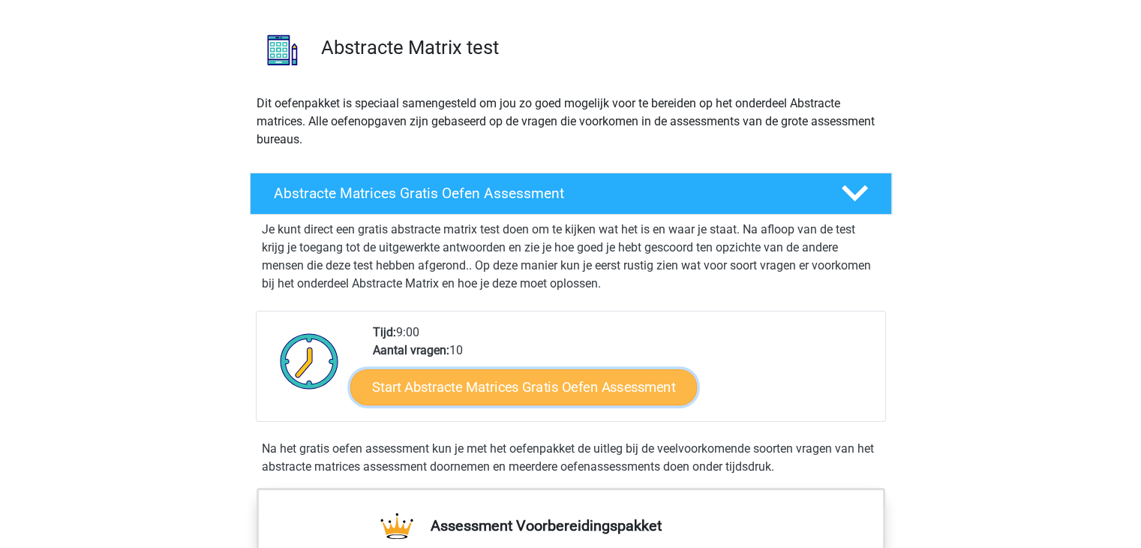
click at [546, 390] on link "Start Abstracte Matrices Gratis Oefen Assessment" at bounding box center [523, 386] width 347 height 36
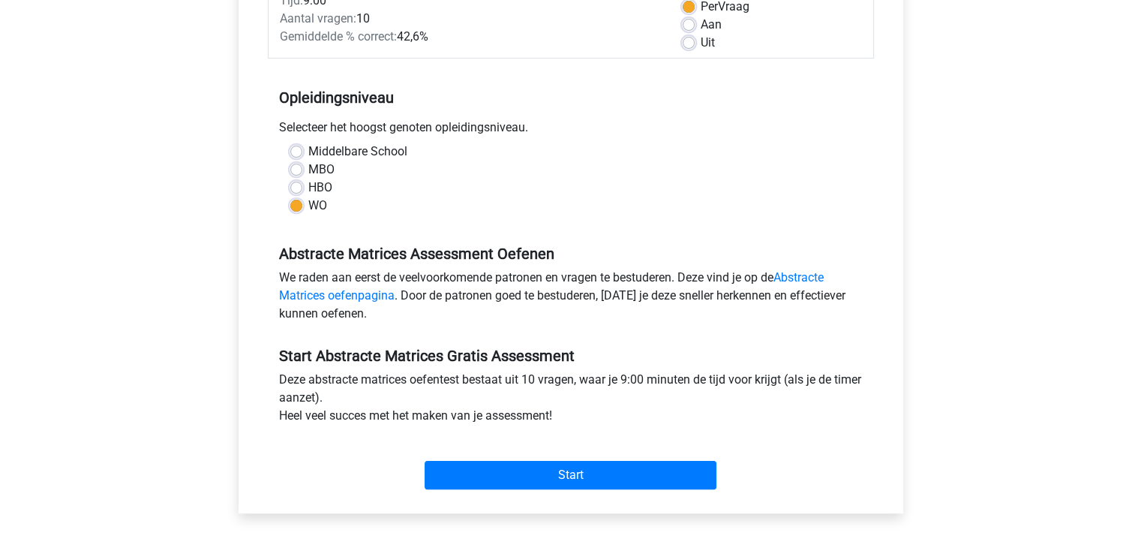
scroll to position [237, 0]
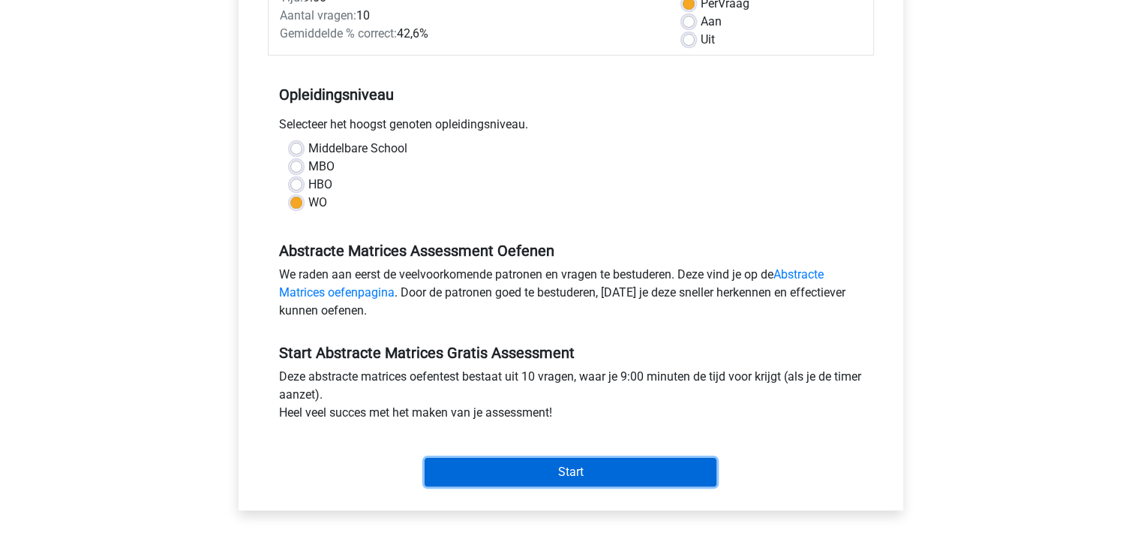
click at [554, 467] on input "Start" at bounding box center [571, 472] width 292 height 29
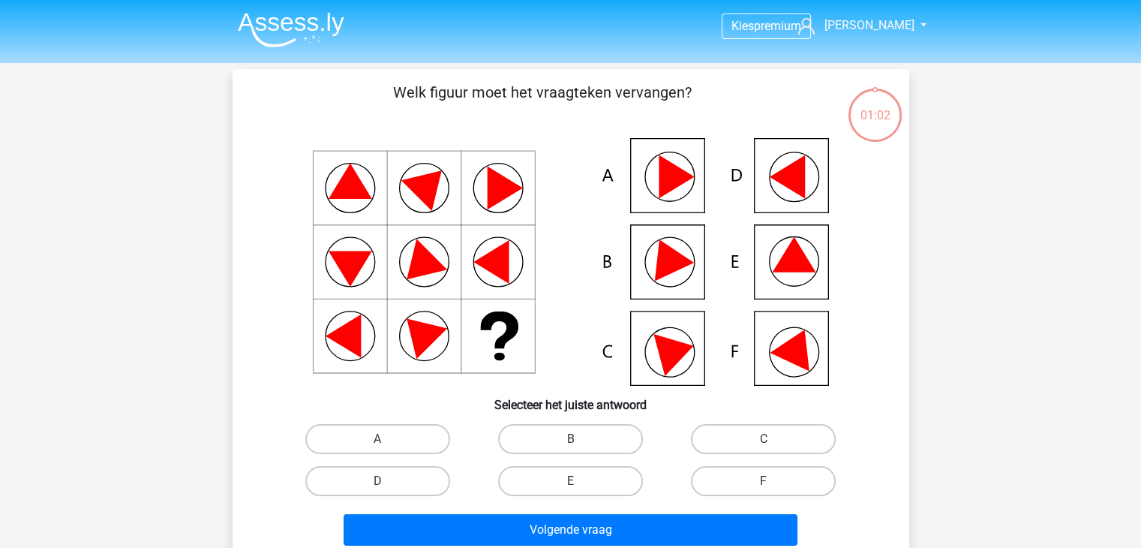
scroll to position [75, 0]
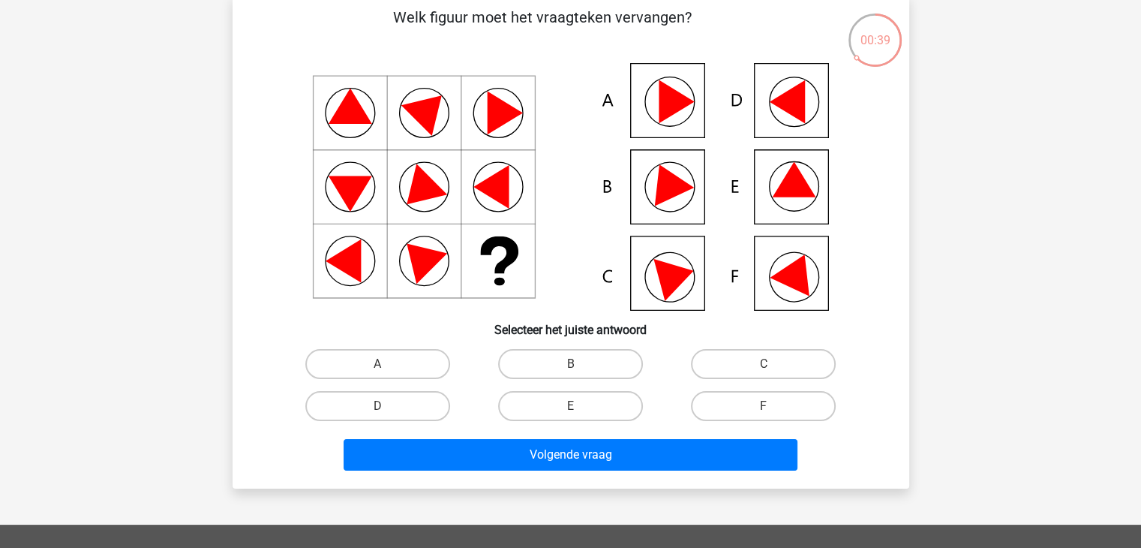
click at [735, 187] on icon at bounding box center [571, 187] width 605 height 248
click at [565, 400] on label "E" at bounding box center [570, 406] width 145 height 30
click at [570, 406] on input "E" at bounding box center [575, 411] width 10 height 10
radio input "true"
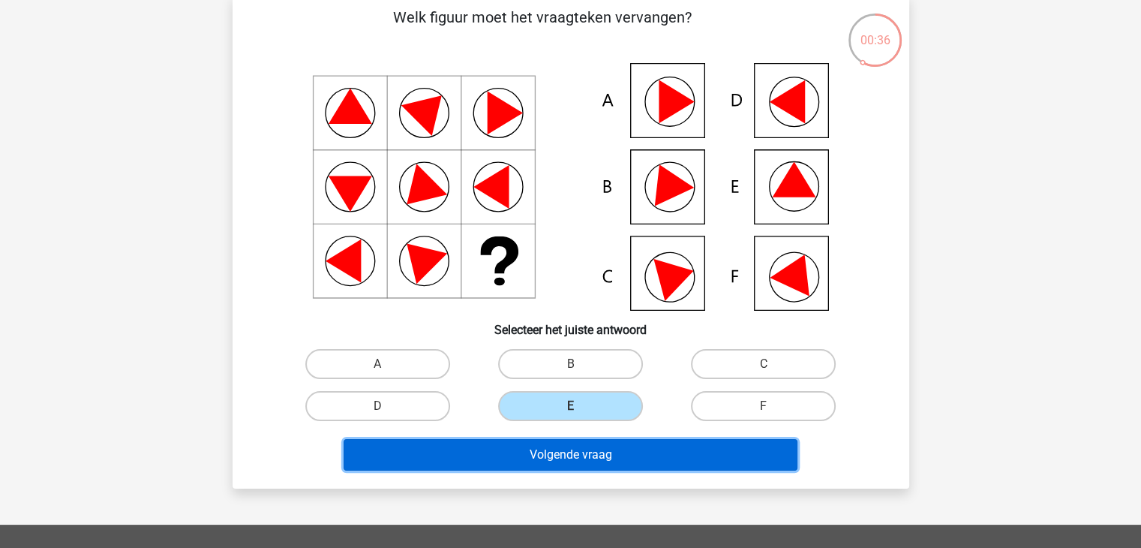
click at [566, 455] on button "Volgende vraag" at bounding box center [571, 455] width 454 height 32
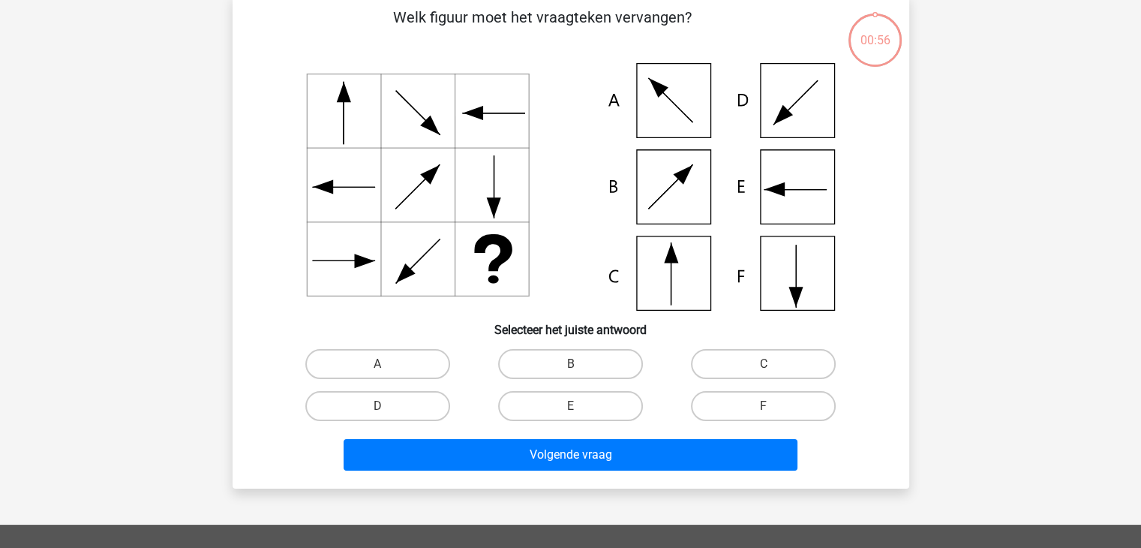
scroll to position [69, 0]
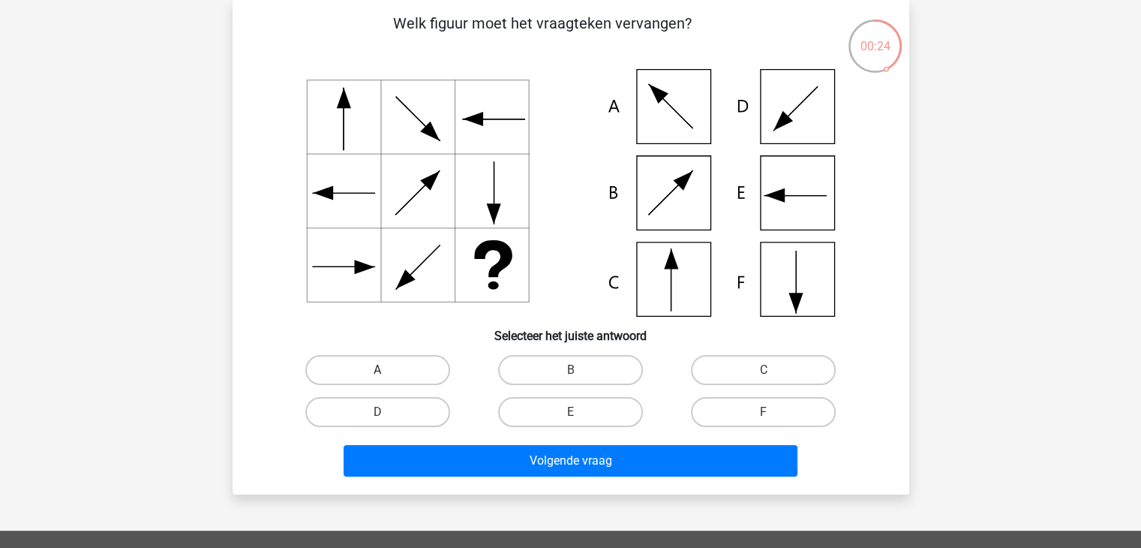
click at [398, 370] on label "A" at bounding box center [377, 370] width 145 height 30
click at [387, 370] on input "A" at bounding box center [382, 375] width 10 height 10
radio input "true"
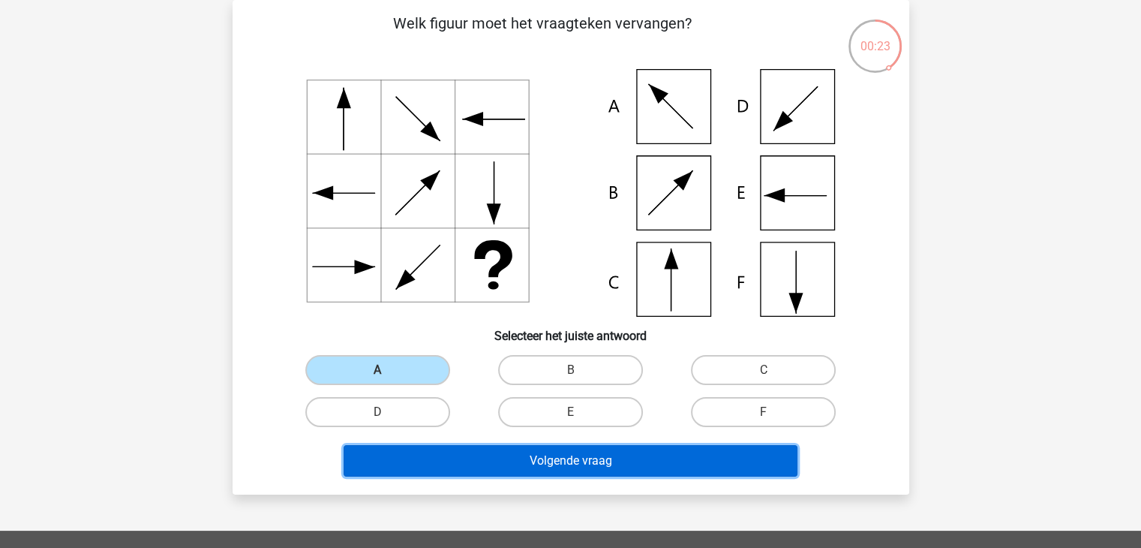
click at [506, 458] on button "Volgende vraag" at bounding box center [571, 461] width 454 height 32
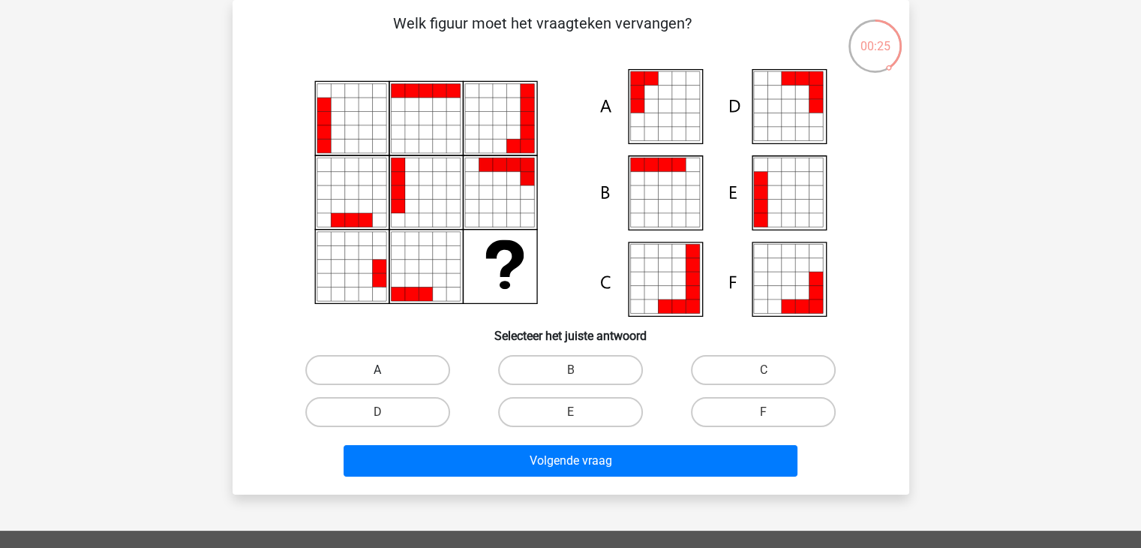
click at [425, 367] on label "A" at bounding box center [377, 370] width 145 height 30
click at [387, 370] on input "A" at bounding box center [382, 375] width 10 height 10
radio input "true"
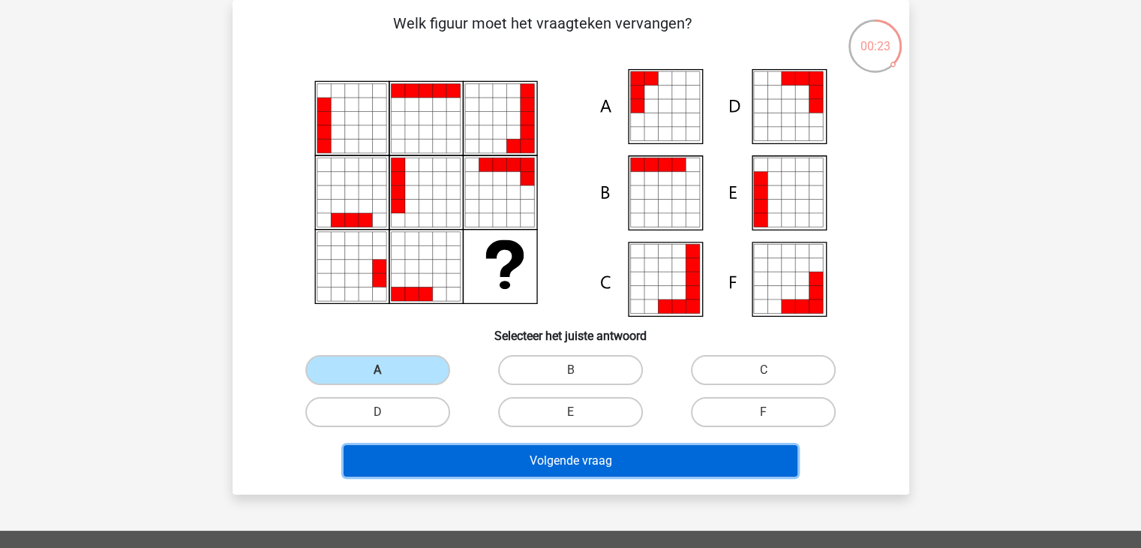
click at [502, 463] on button "Volgende vraag" at bounding box center [571, 461] width 454 height 32
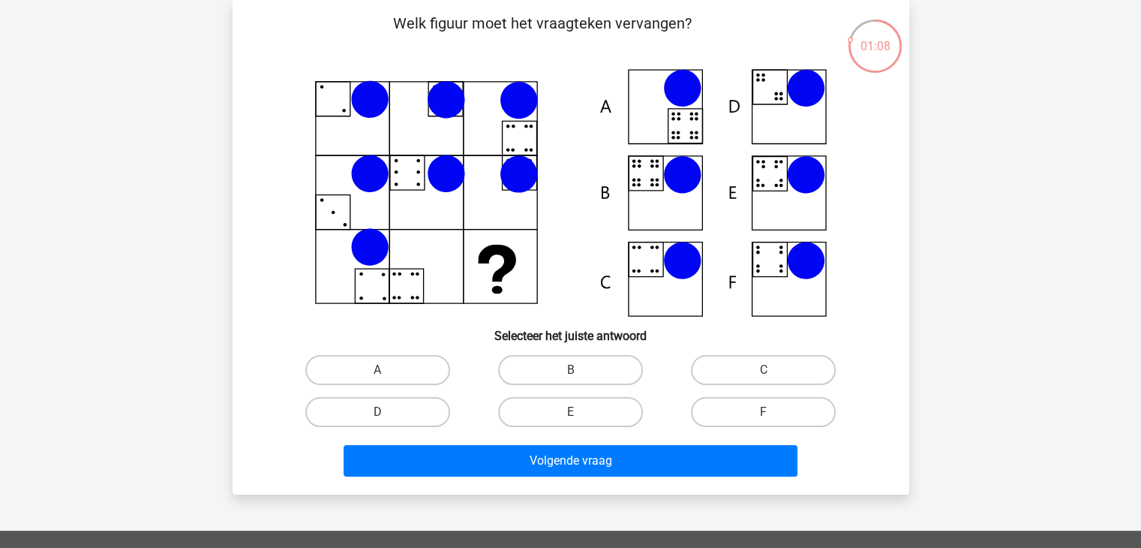
click at [477, 276] on icon at bounding box center [571, 193] width 605 height 248
click at [580, 364] on label "B" at bounding box center [570, 370] width 145 height 30
click at [580, 370] on input "B" at bounding box center [575, 375] width 10 height 10
radio input "true"
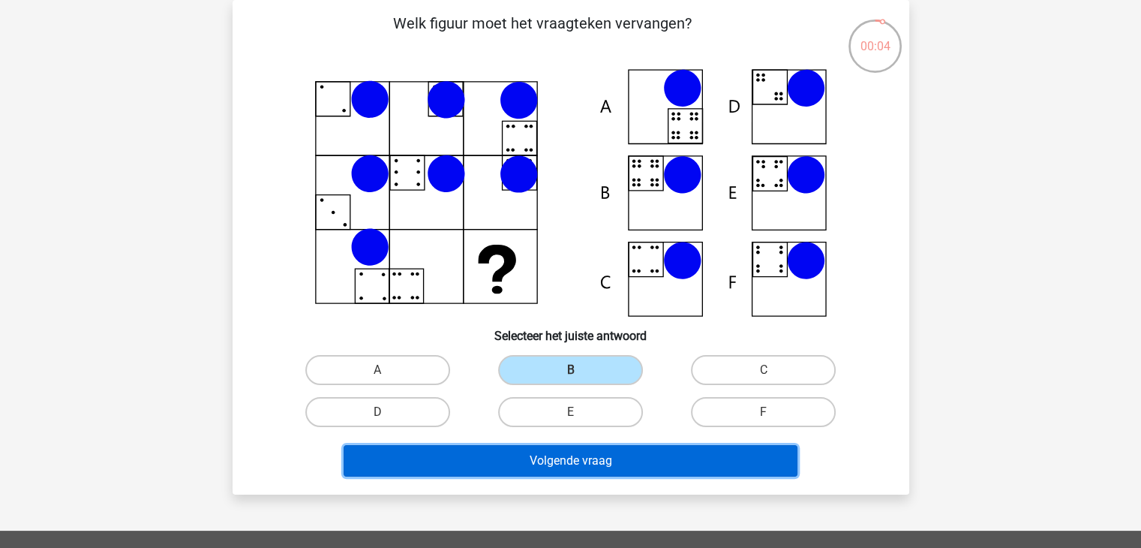
click at [593, 453] on button "Volgende vraag" at bounding box center [571, 461] width 454 height 32
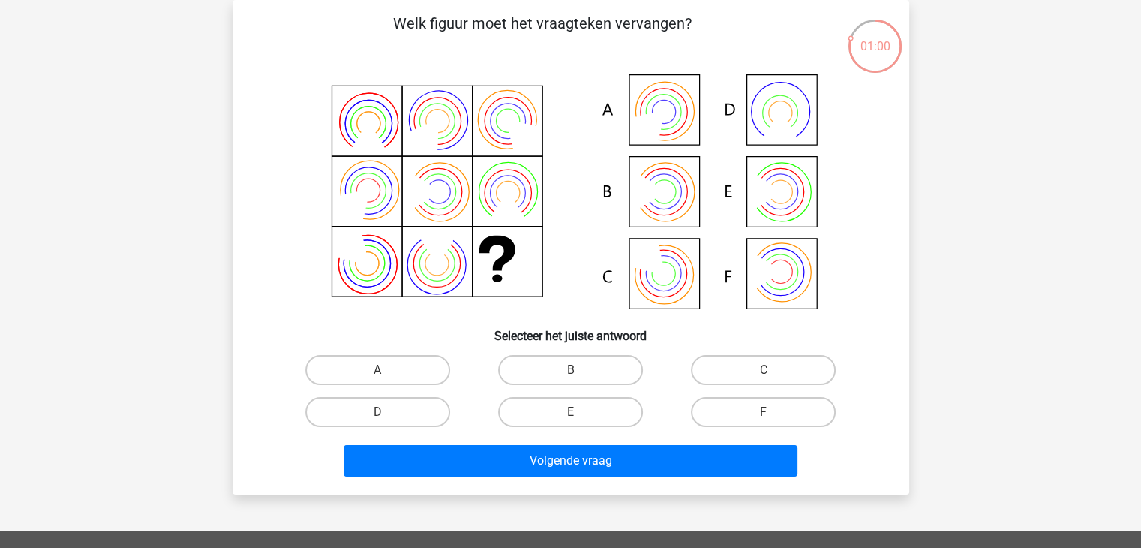
click at [389, 142] on icon at bounding box center [571, 193] width 605 height 248
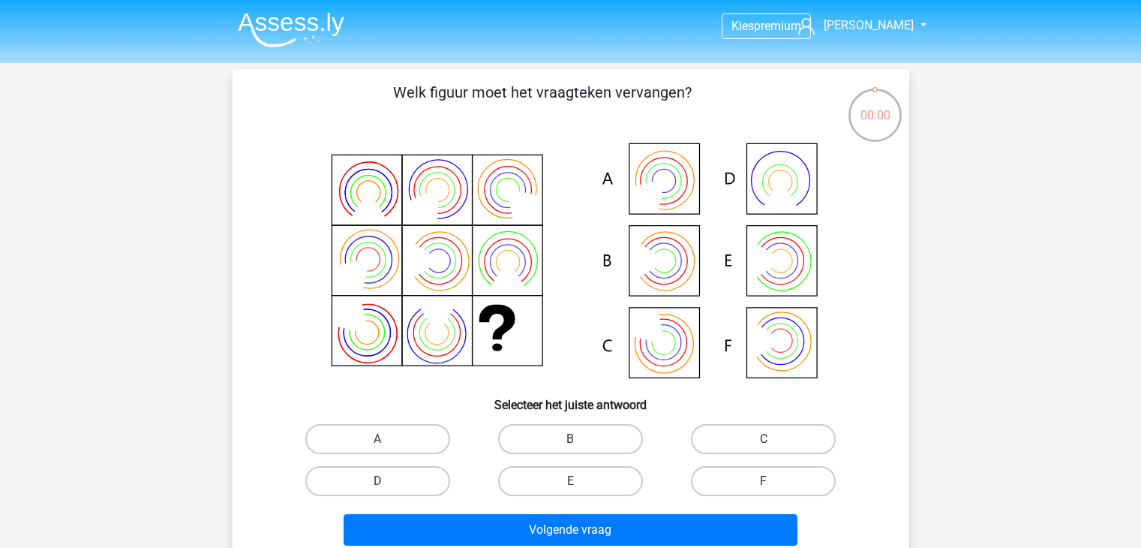
scroll to position [69, 0]
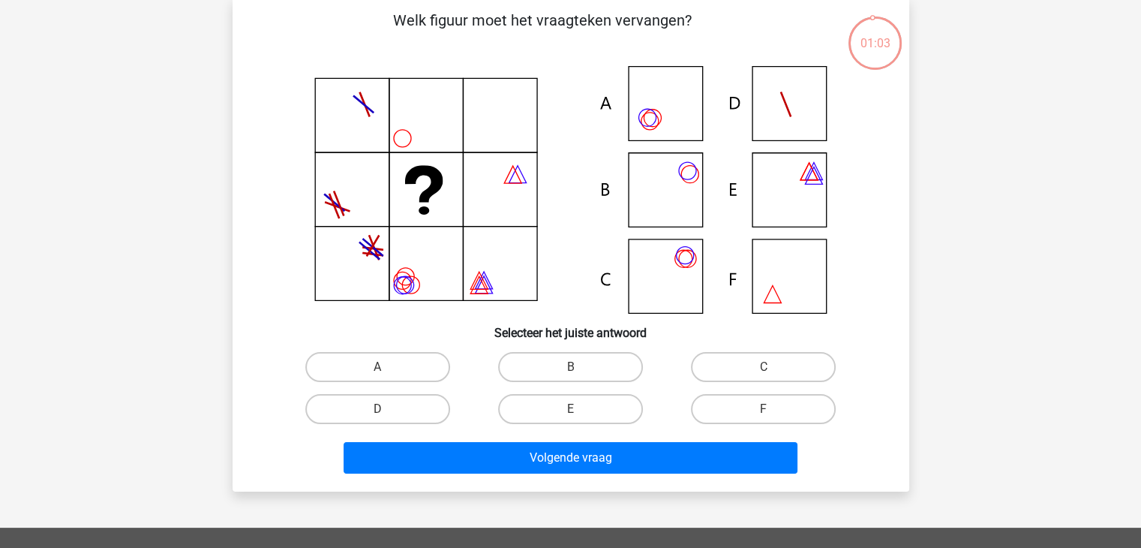
scroll to position [72, 0]
click at [408, 356] on label "A" at bounding box center [377, 367] width 145 height 30
click at [387, 367] on input "A" at bounding box center [382, 372] width 10 height 10
radio input "true"
click at [553, 360] on label "B" at bounding box center [570, 367] width 145 height 30
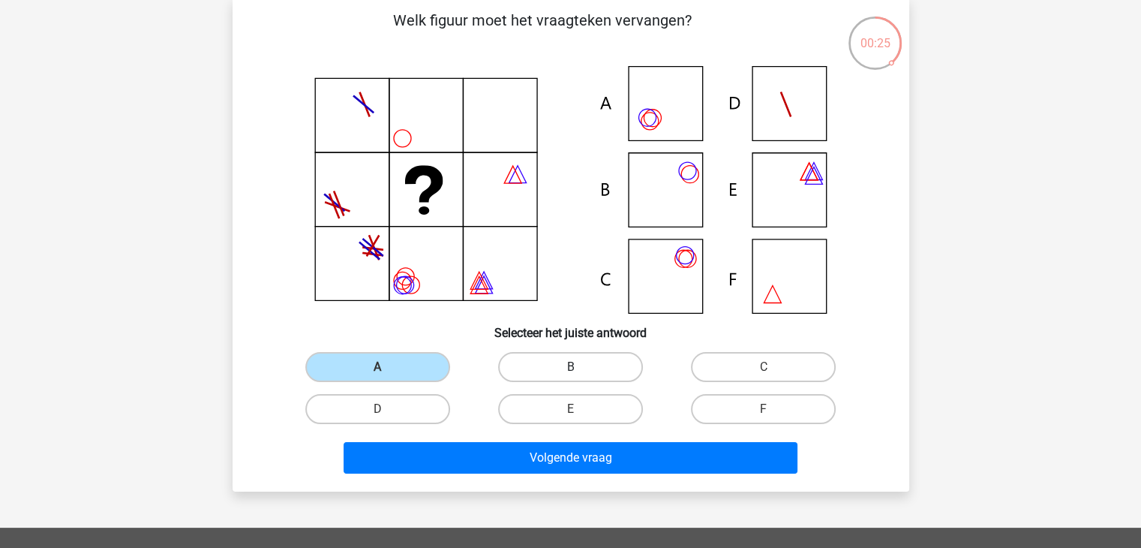
click at [570, 367] on input "B" at bounding box center [575, 372] width 10 height 10
radio input "true"
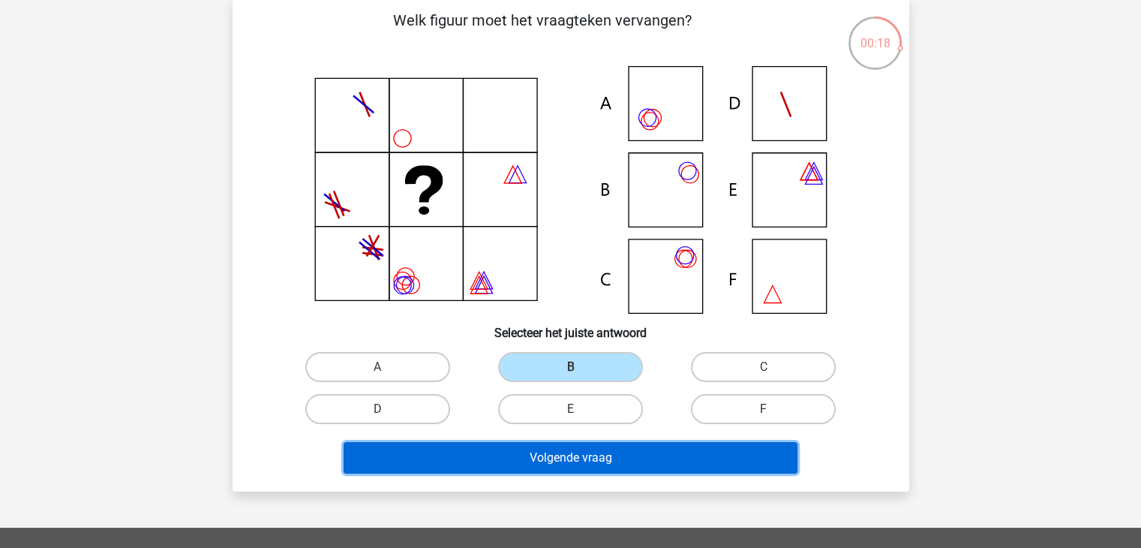
click at [588, 461] on button "Volgende vraag" at bounding box center [571, 458] width 454 height 32
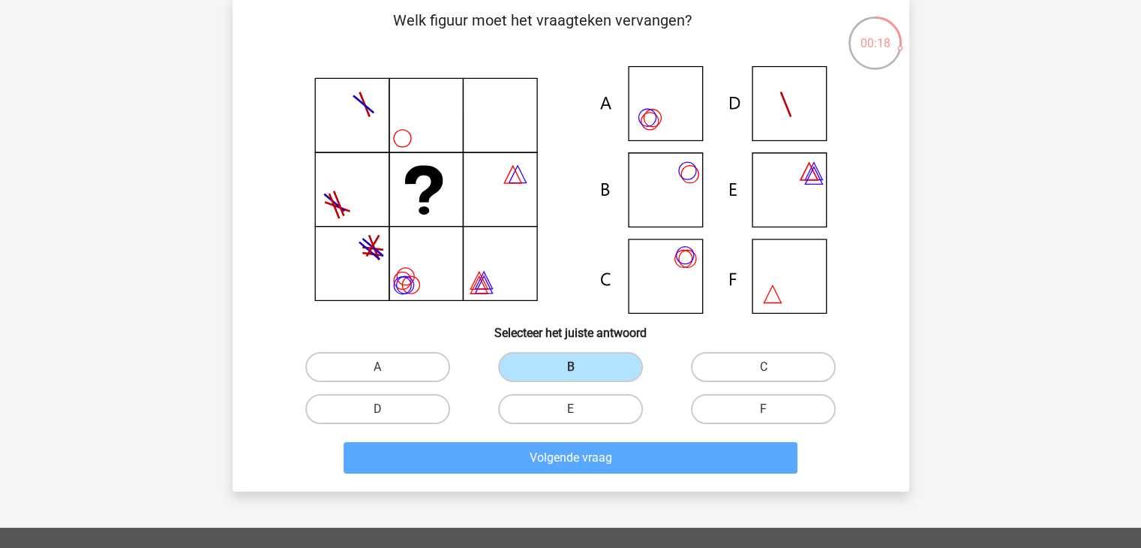
scroll to position [69, 0]
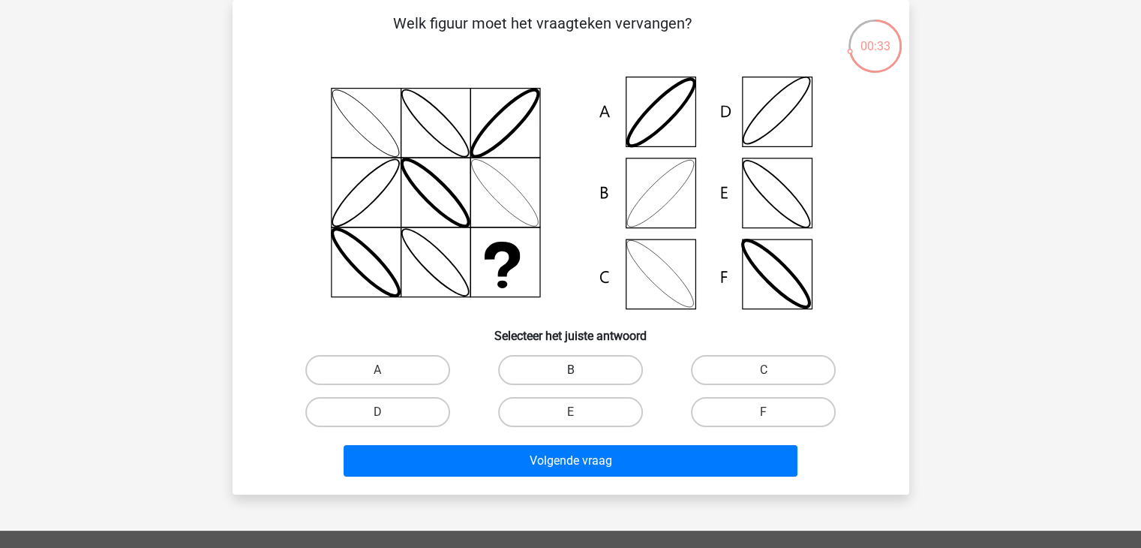
click at [555, 370] on label "B" at bounding box center [570, 370] width 145 height 30
click at [570, 370] on input "B" at bounding box center [575, 375] width 10 height 10
radio input "true"
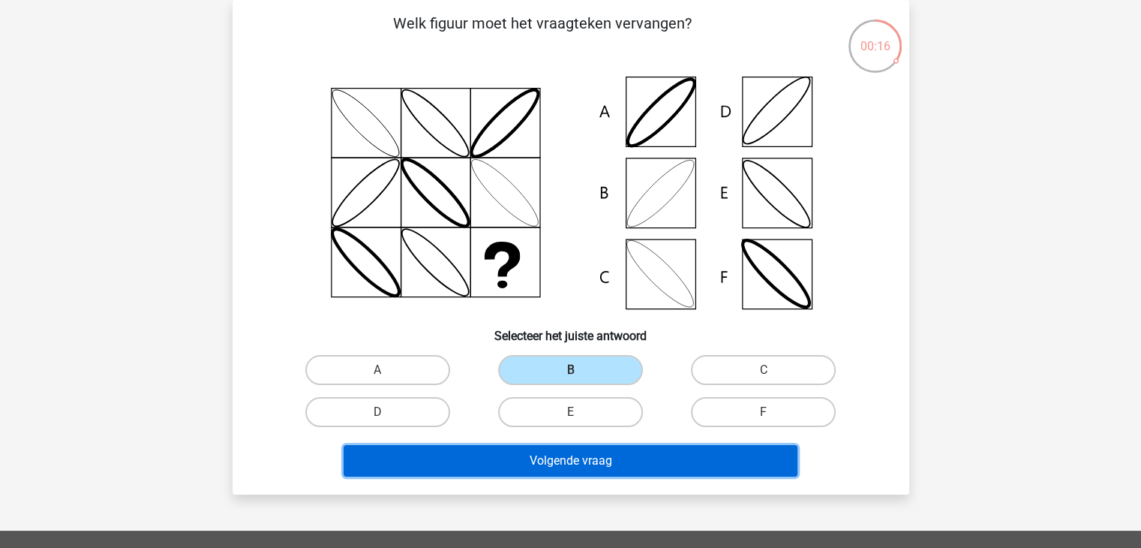
click at [533, 465] on button "Volgende vraag" at bounding box center [571, 461] width 454 height 32
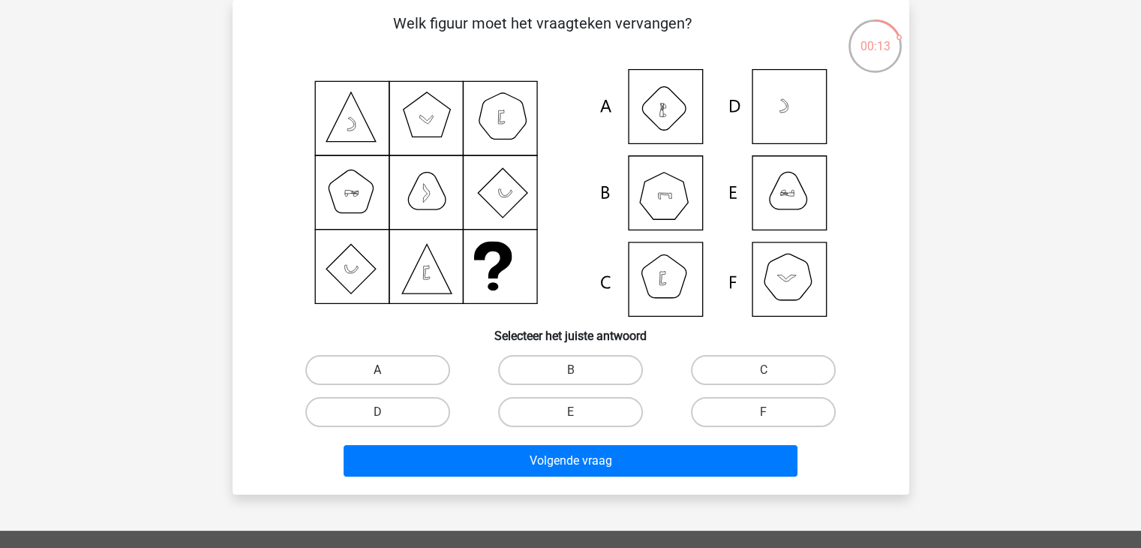
click at [407, 371] on label "A" at bounding box center [377, 370] width 145 height 30
click at [387, 371] on input "A" at bounding box center [382, 375] width 10 height 10
radio input "true"
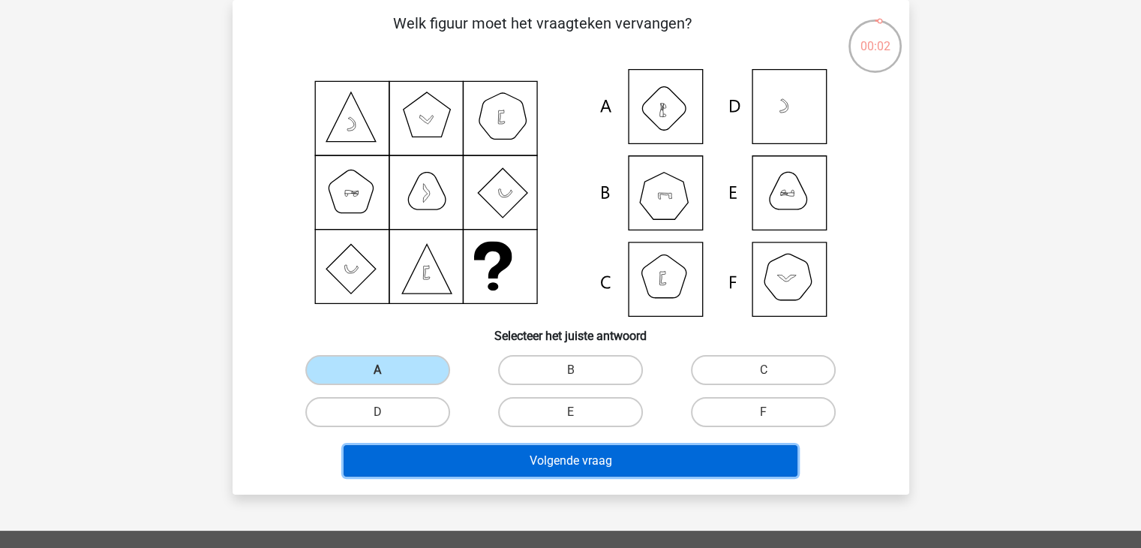
click at [563, 458] on button "Volgende vraag" at bounding box center [571, 461] width 454 height 32
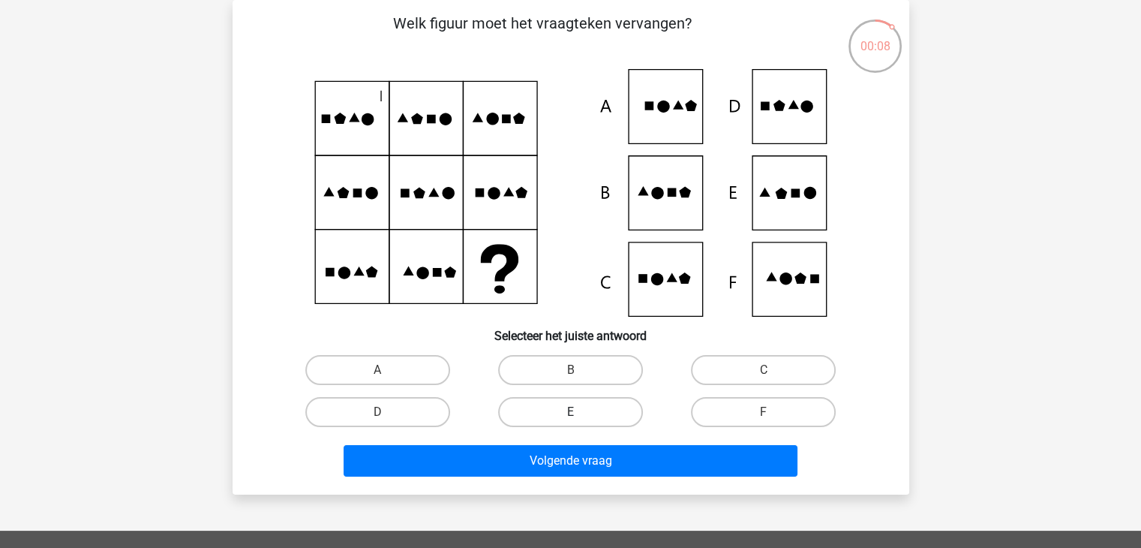
click at [611, 402] on label "E" at bounding box center [570, 412] width 145 height 30
click at [580, 412] on input "E" at bounding box center [575, 417] width 10 height 10
radio input "true"
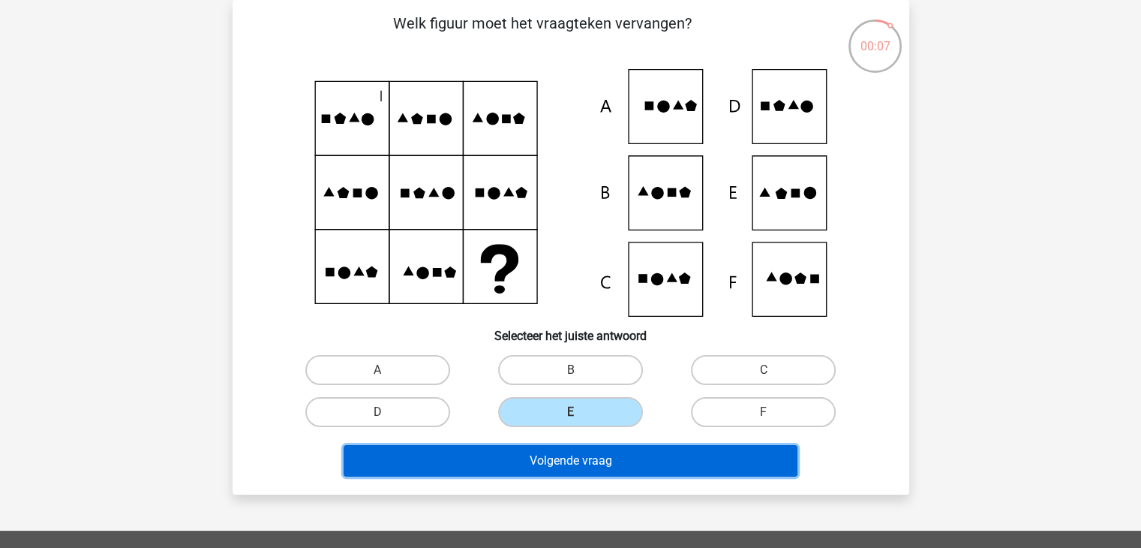
click at [599, 457] on button "Volgende vraag" at bounding box center [571, 461] width 454 height 32
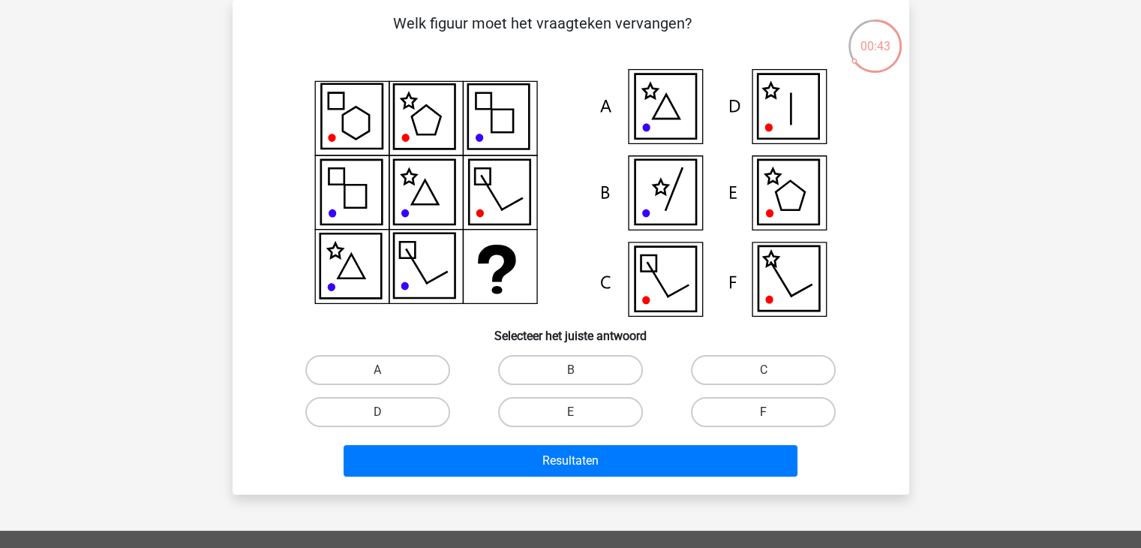
click at [738, 407] on label "F" at bounding box center [763, 412] width 145 height 30
click at [764, 412] on input "F" at bounding box center [769, 417] width 10 height 10
radio input "true"
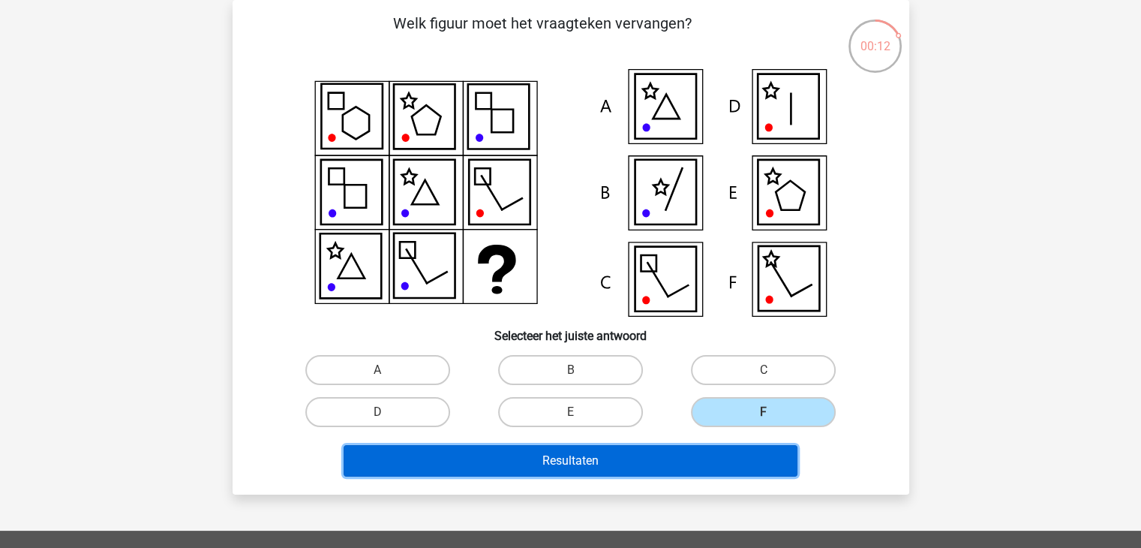
click at [571, 465] on button "Resultaten" at bounding box center [571, 461] width 454 height 32
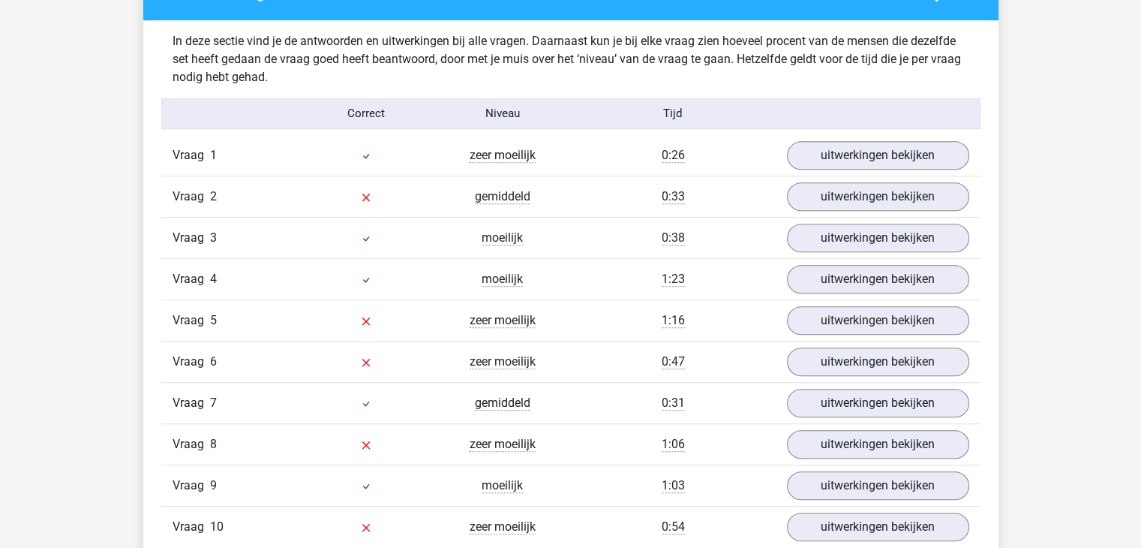
scroll to position [1263, 0]
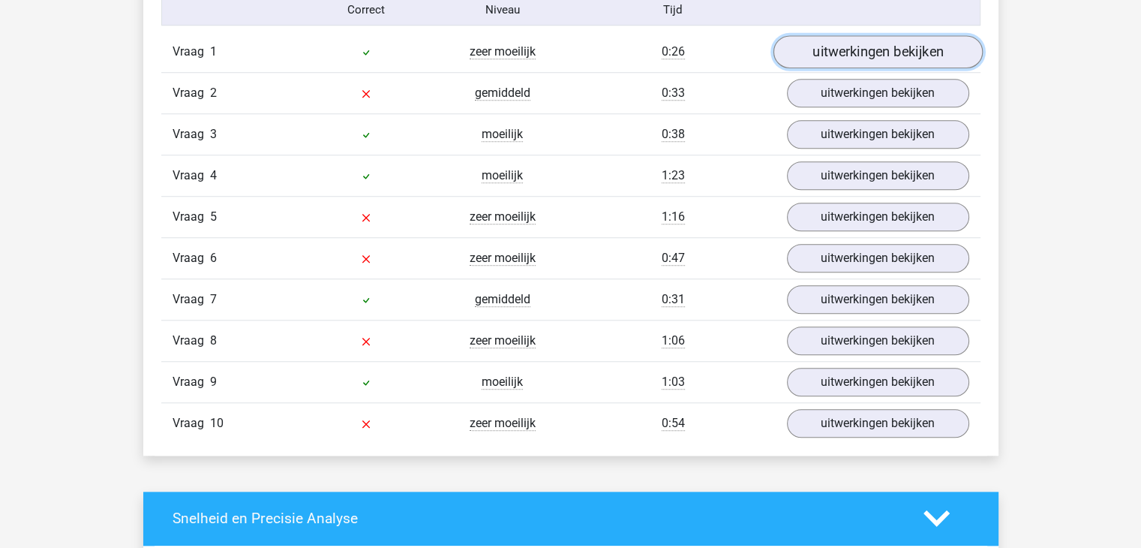
click at [824, 55] on link "uitwerkingen bekijken" at bounding box center [877, 51] width 209 height 33
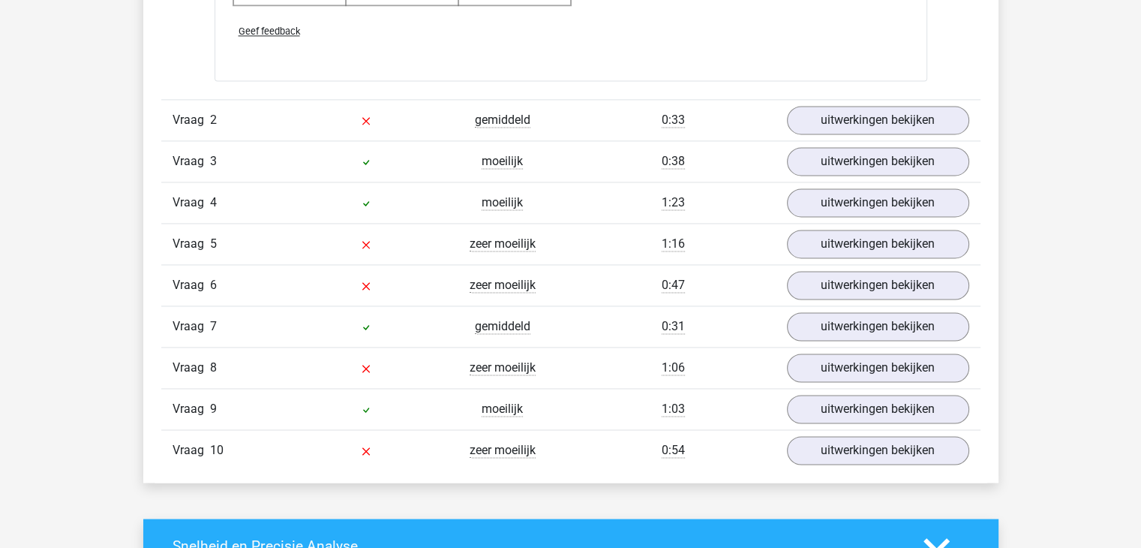
scroll to position [2232, 0]
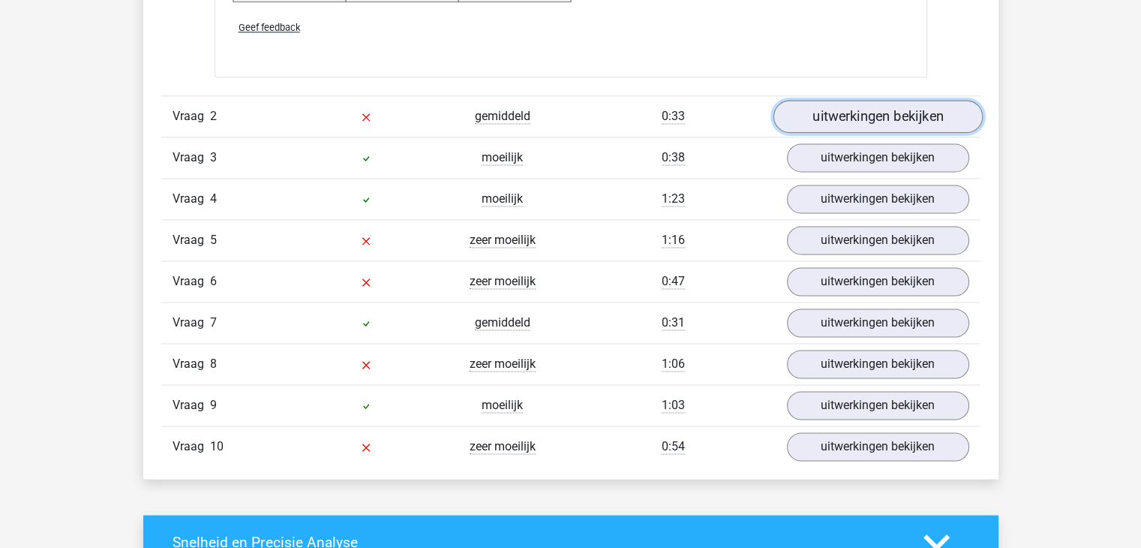
click at [872, 109] on link "uitwerkingen bekijken" at bounding box center [877, 116] width 209 height 33
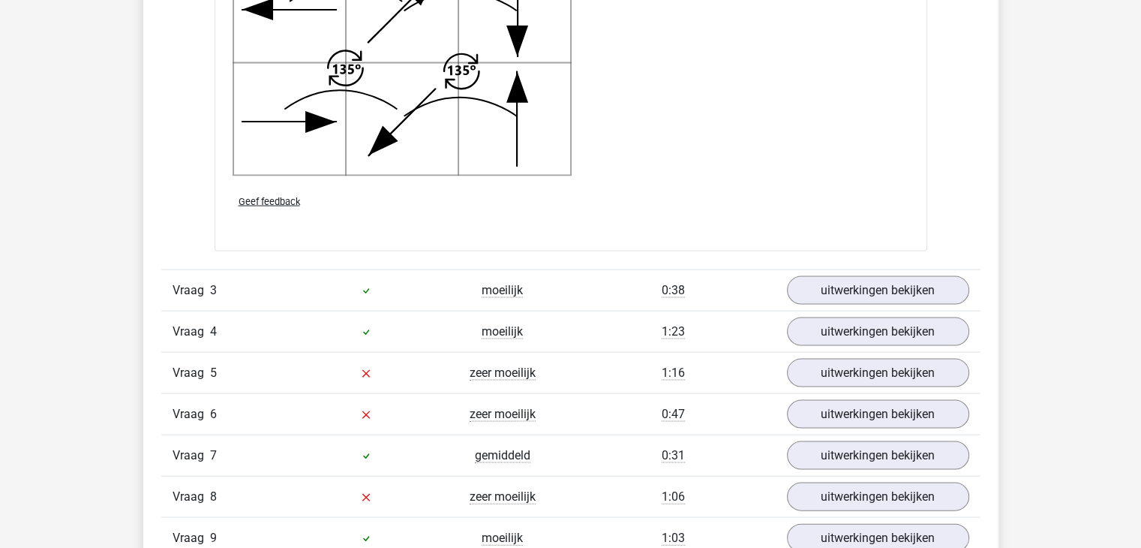
scroll to position [3090, 0]
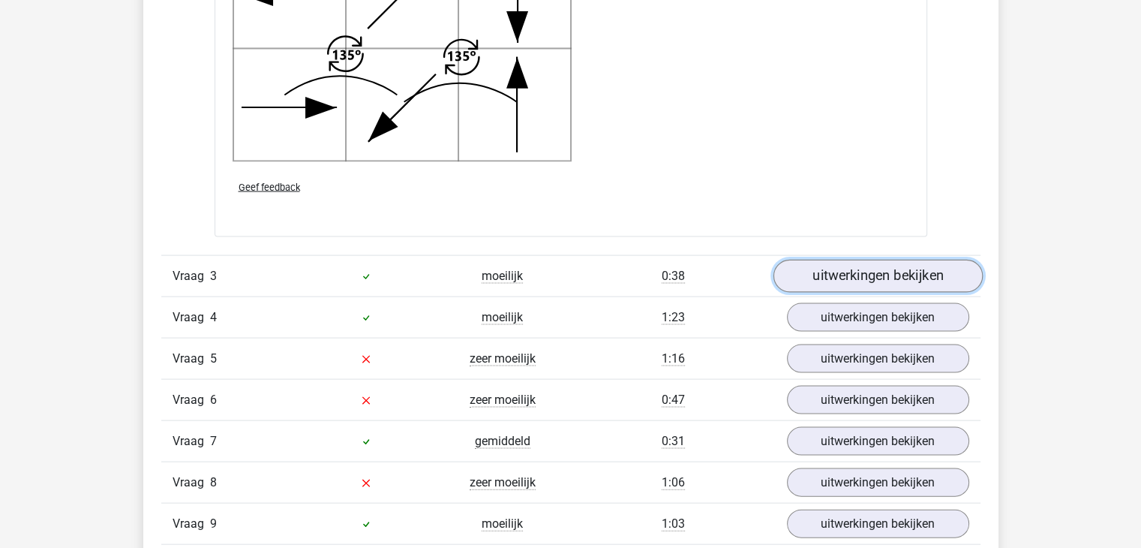
click at [860, 268] on link "uitwerkingen bekijken" at bounding box center [877, 276] width 209 height 33
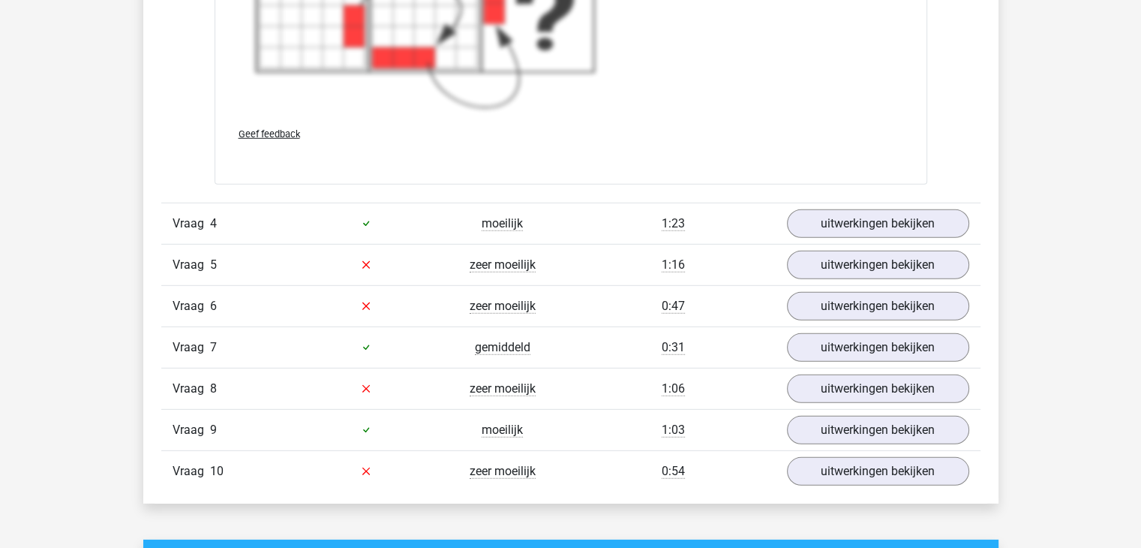
scroll to position [4293, 0]
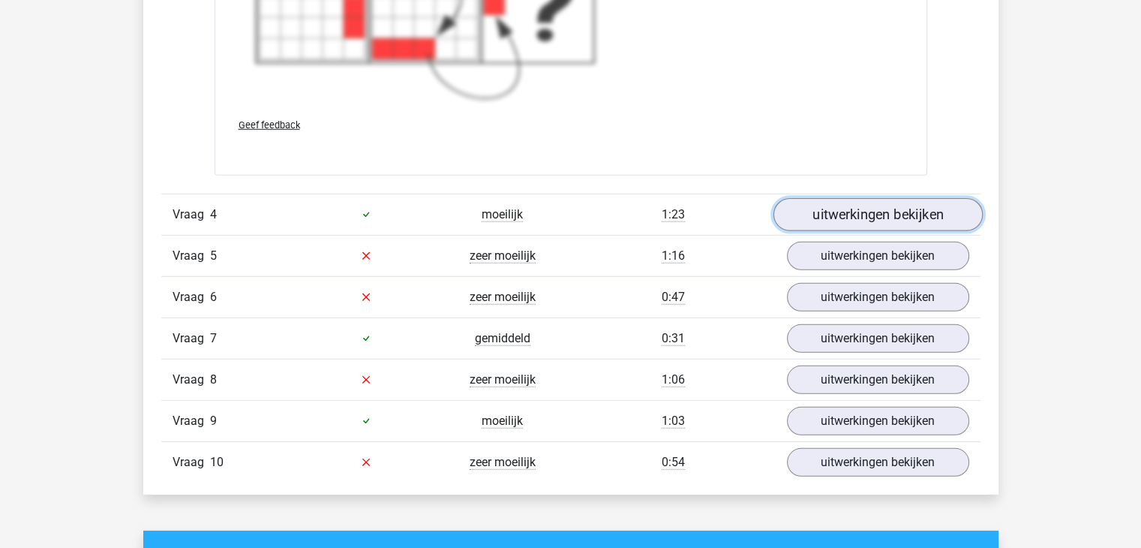
click at [805, 218] on link "uitwerkingen bekijken" at bounding box center [877, 214] width 209 height 33
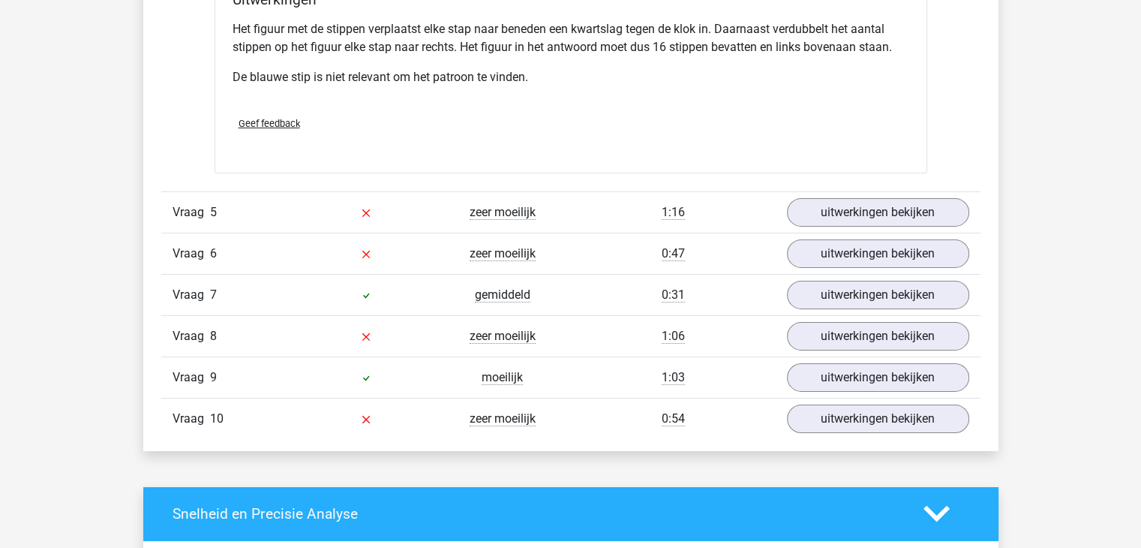
scroll to position [4974, 0]
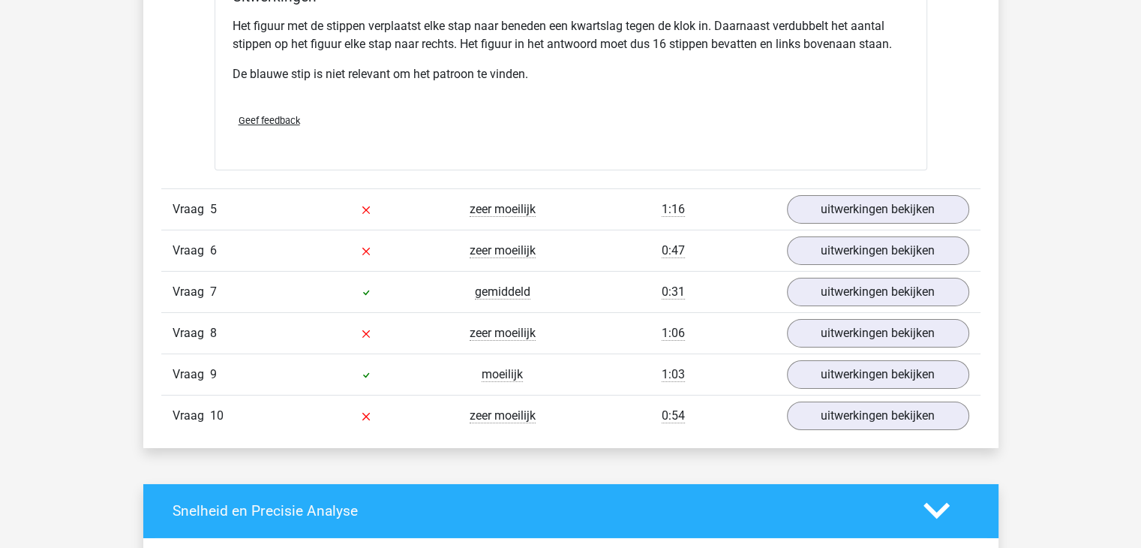
click at [786, 216] on div "uitwerkingen bekijken" at bounding box center [878, 209] width 205 height 29
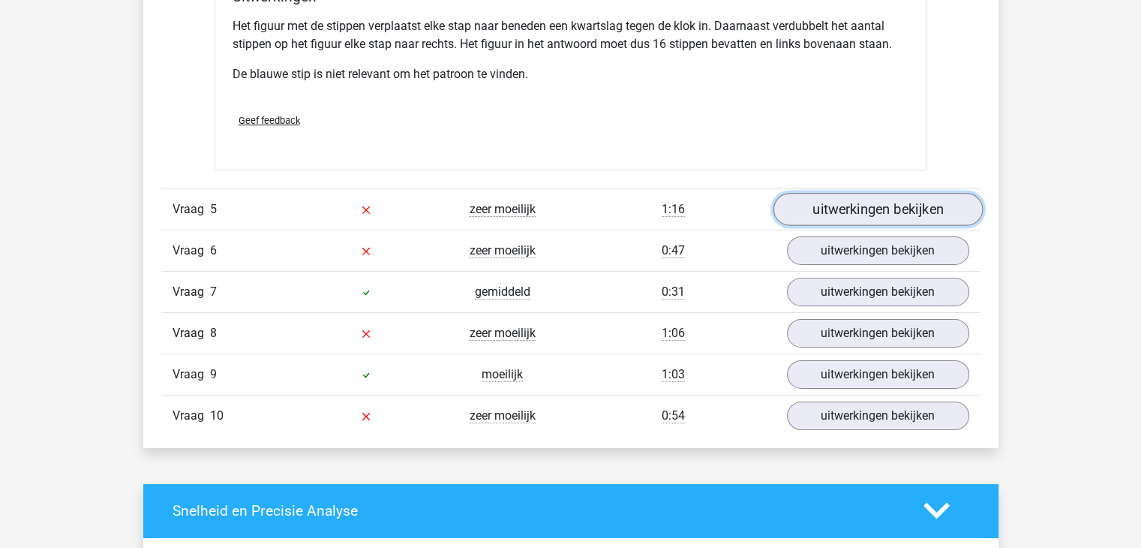
click at [792, 212] on link "uitwerkingen bekijken" at bounding box center [877, 209] width 209 height 33
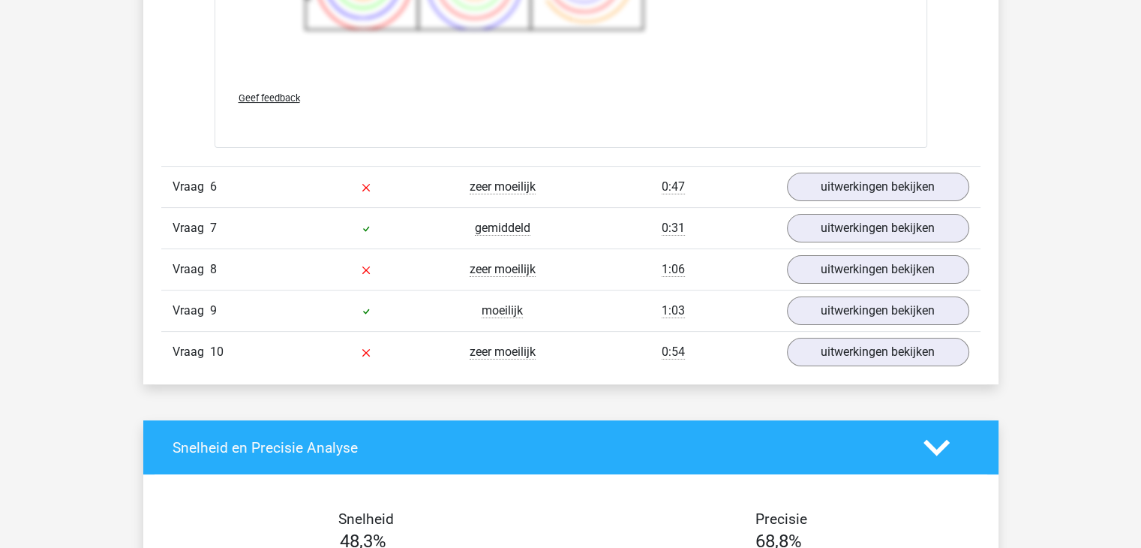
scroll to position [6051, 0]
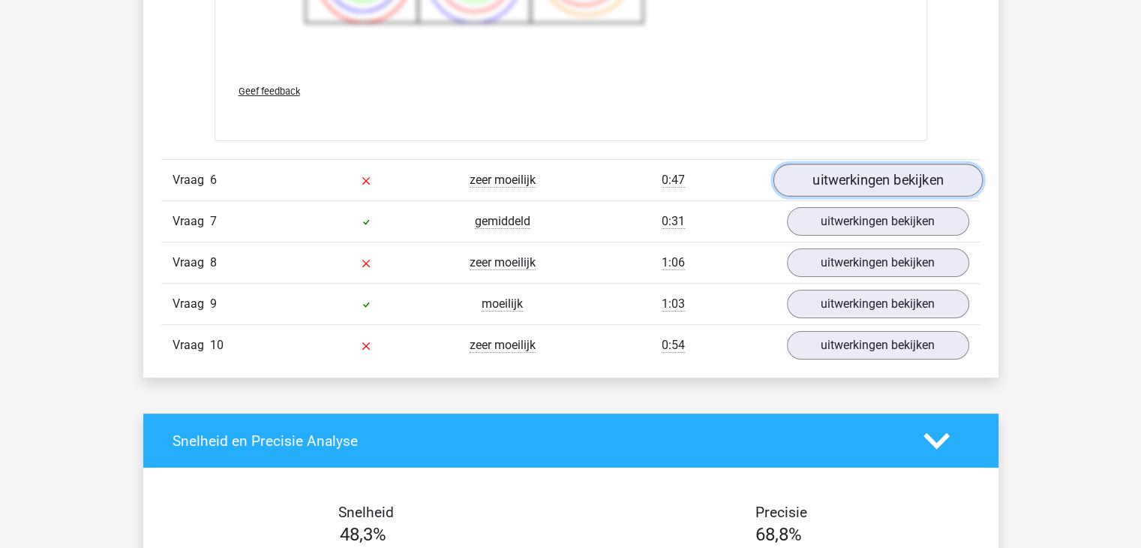
click at [851, 178] on link "uitwerkingen bekijken" at bounding box center [877, 180] width 209 height 33
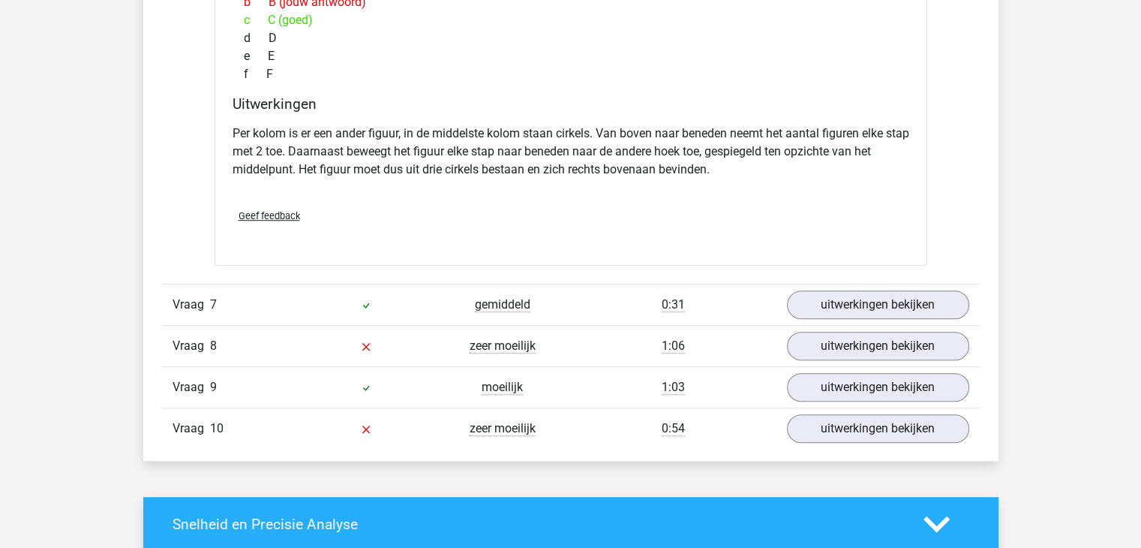
scroll to position [6603, 0]
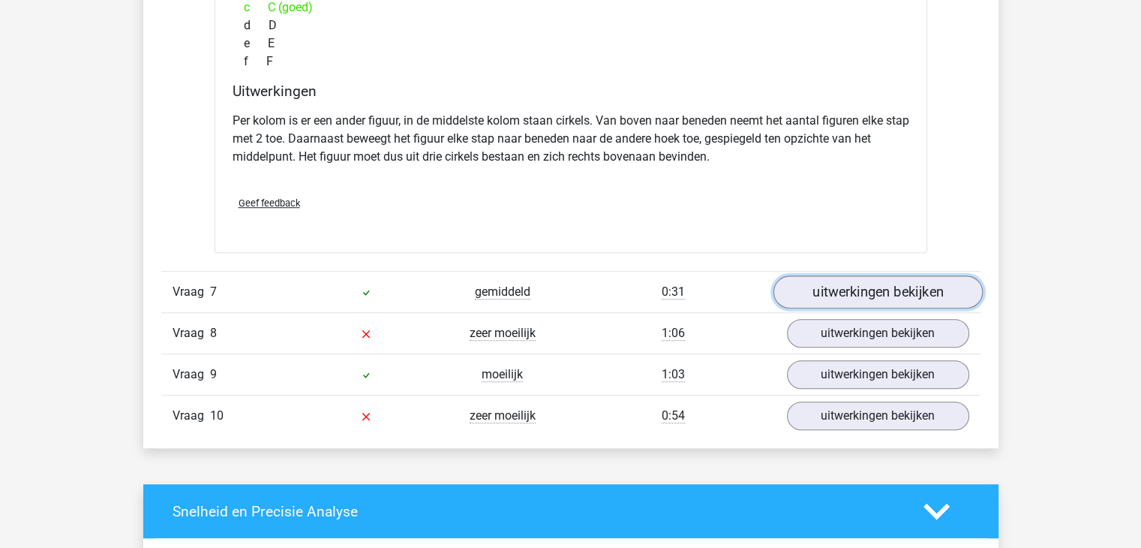
click at [842, 286] on link "uitwerkingen bekijken" at bounding box center [877, 291] width 209 height 33
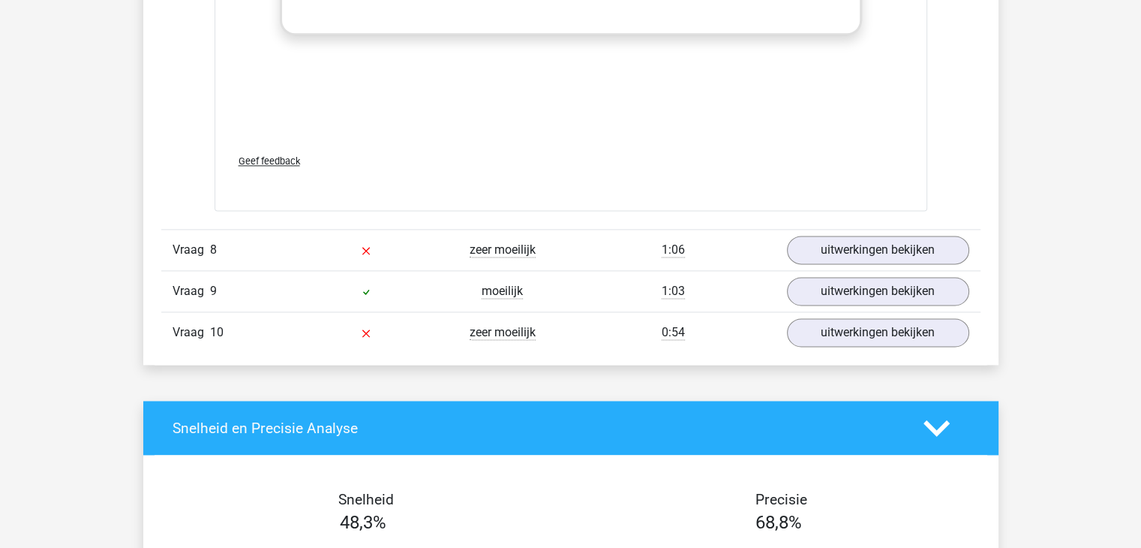
scroll to position [7695, 0]
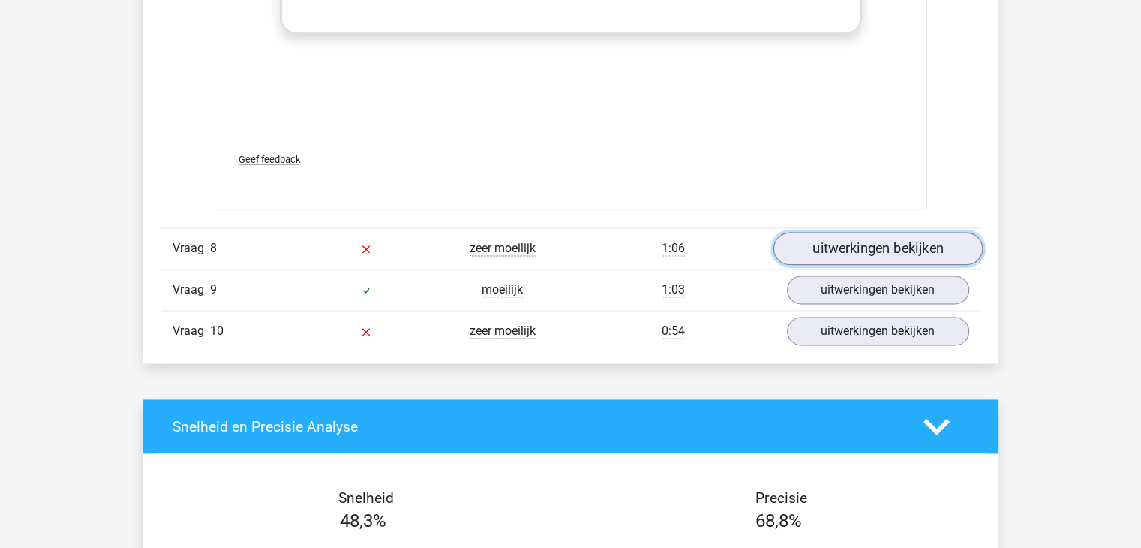
click at [866, 245] on link "uitwerkingen bekijken" at bounding box center [877, 249] width 209 height 33
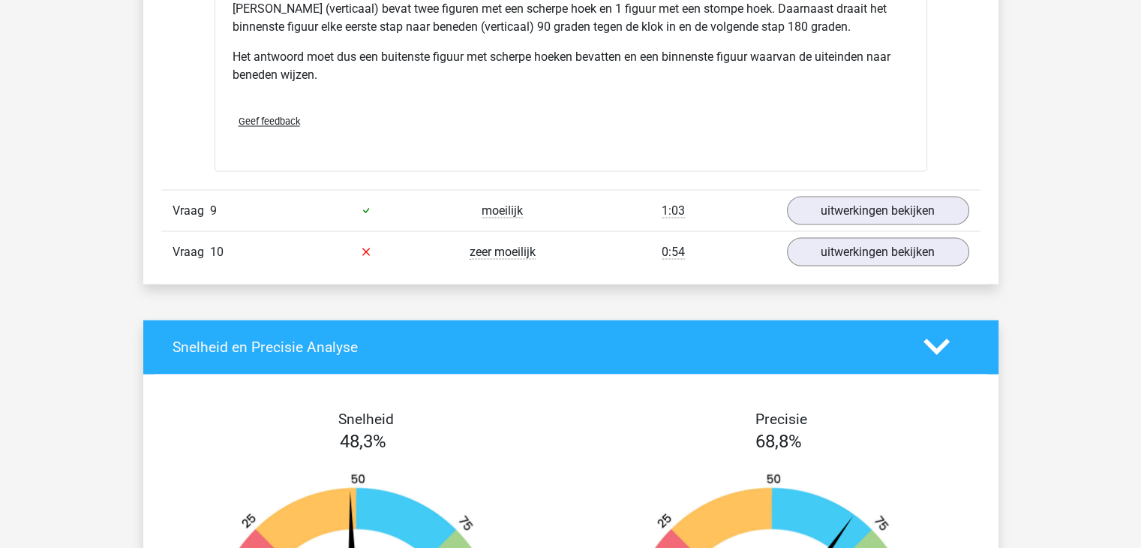
scroll to position [8427, 0]
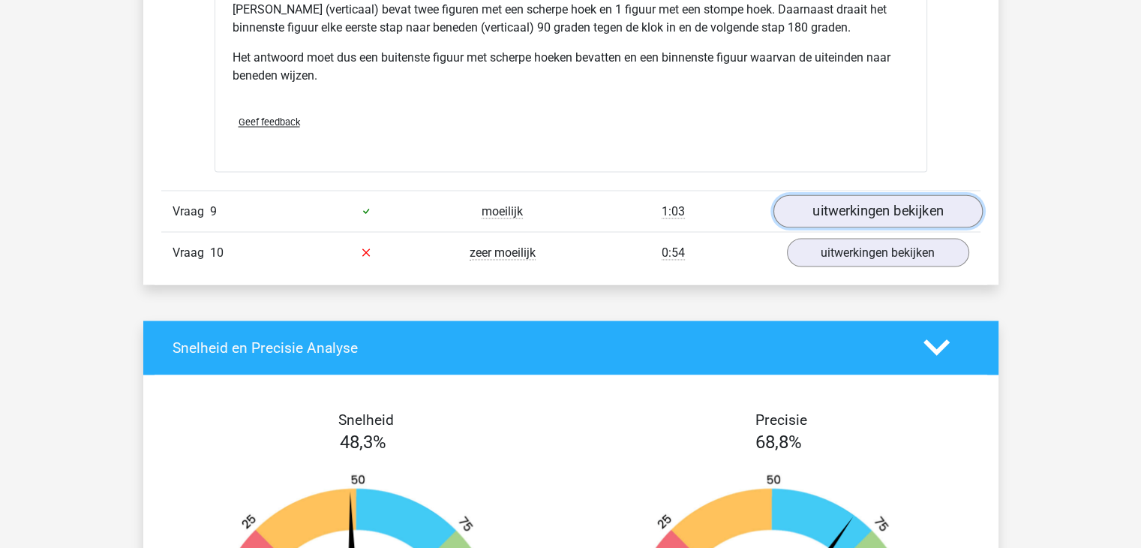
click at [810, 212] on link "uitwerkingen bekijken" at bounding box center [877, 210] width 209 height 33
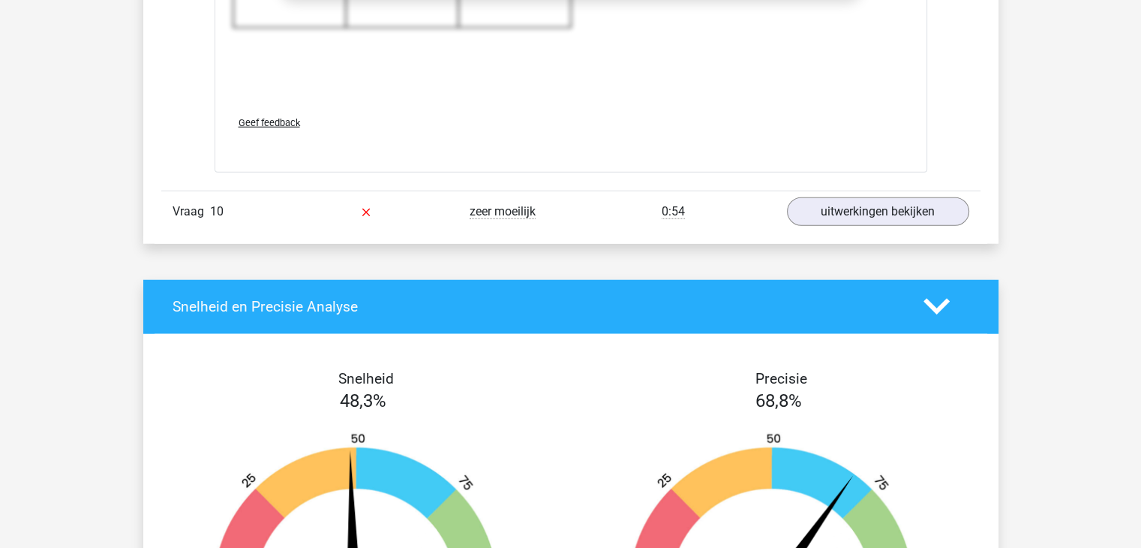
scroll to position [9478, 0]
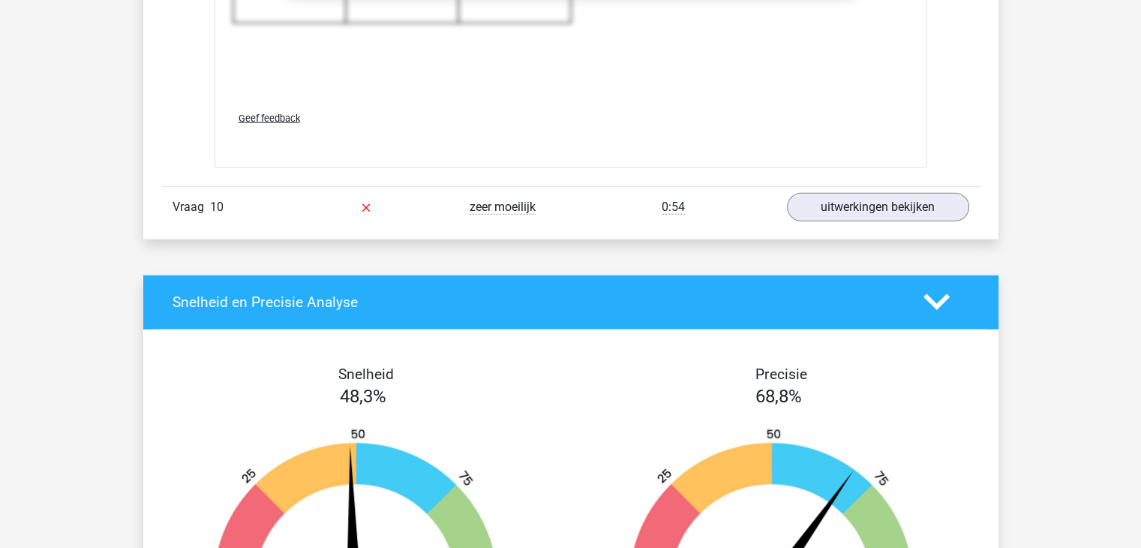
click at [532, 215] on div "Vraag 10 zeer moeilijk 0:54 uitwerkingen bekijken" at bounding box center [570, 206] width 819 height 41
click at [798, 202] on link "uitwerkingen bekijken" at bounding box center [877, 207] width 209 height 33
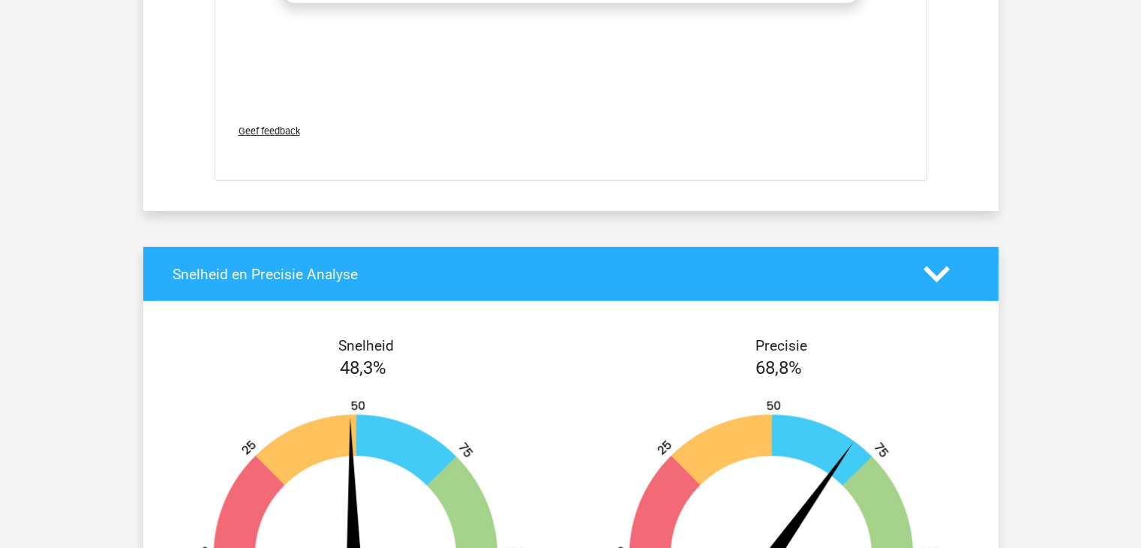
scroll to position [10514, 0]
